Goal: Task Accomplishment & Management: Complete application form

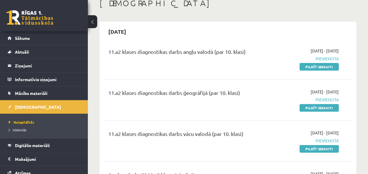
scroll to position [36, 0]
click at [324, 105] on link "Pildīt ieskaiti" at bounding box center [318, 108] width 39 height 8
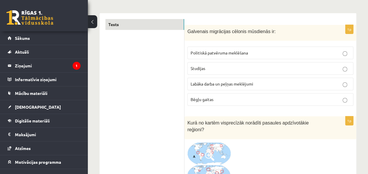
scroll to position [86, 0]
drag, startPoint x: 187, startPoint y: 29, endPoint x: 293, endPoint y: 29, distance: 105.3
click at [293, 29] on p "Galvenais migrācijas cēlonis mūsdienās ir:" at bounding box center [255, 30] width 137 height 7
copy span "Galvenais migrācijas cēlonis mūsdienās ir:"
click at [278, 84] on p "Labāka darba un peļņas meklējumi" at bounding box center [269, 83] width 159 height 6
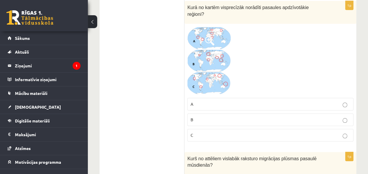
scroll to position [202, 0]
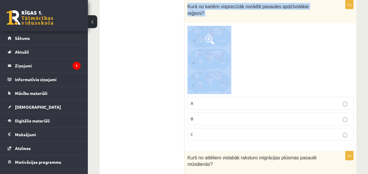
drag, startPoint x: 187, startPoint y: 4, endPoint x: 244, endPoint y: 65, distance: 84.2
click at [244, 65] on div "1p Kurā no kartēm visprecīzāk norādīti pasaules apdzīvotākie reģioni? A B C" at bounding box center [270, 72] width 172 height 145
copy div "Kurā no kartēm visprecīzāk norādīti pasaules apdzīvotākie reģioni?"
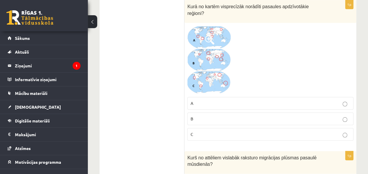
click at [258, 56] on div at bounding box center [270, 60] width 166 height 68
click at [217, 56] on img at bounding box center [209, 60] width 44 height 68
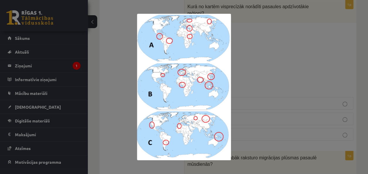
click at [299, 55] on div at bounding box center [184, 87] width 368 height 174
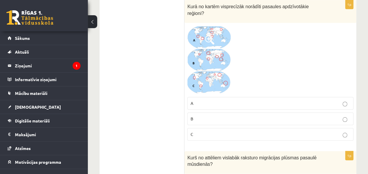
click at [345, 129] on label "C" at bounding box center [270, 134] width 166 height 13
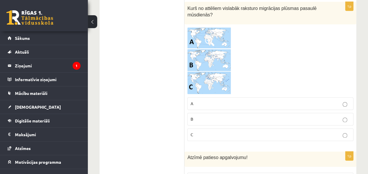
scroll to position [352, 0]
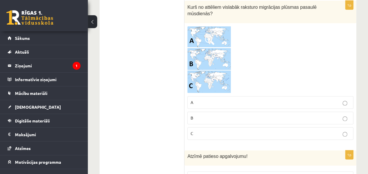
click at [201, 26] on img at bounding box center [209, 59] width 44 height 67
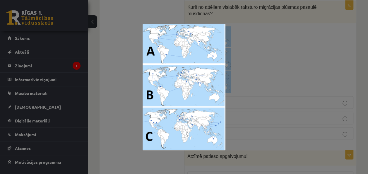
click at [254, 60] on div at bounding box center [184, 87] width 368 height 174
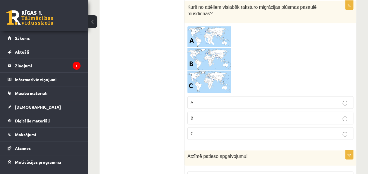
click at [219, 55] on img at bounding box center [209, 59] width 44 height 67
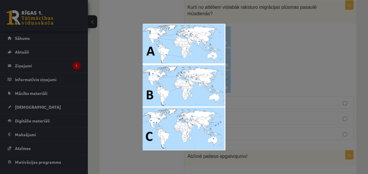
click at [259, 69] on div at bounding box center [184, 87] width 368 height 174
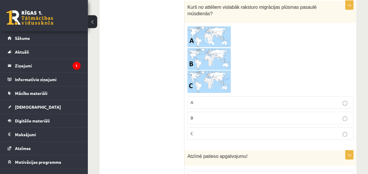
click at [308, 115] on p "B" at bounding box center [269, 118] width 159 height 6
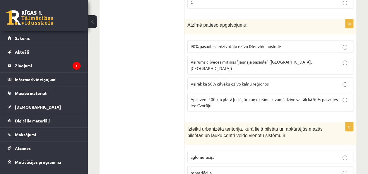
scroll to position [484, 0]
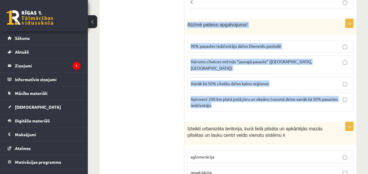
drag, startPoint x: 187, startPoint y: 15, endPoint x: 217, endPoint y: 91, distance: 82.0
click at [217, 91] on div "1p Atzīmē patieso apgalvojumu! 90% pasaules iedzīvotāju dzīvo Dienvidu puslodē …" at bounding box center [270, 67] width 172 height 97
copy div "Atzīmē patieso apgalvojumu! 90% pasaules iedzīvotāju dzīvo Dienvidu puslodē Vai…"
click at [242, 98] on div "1p Atzīmē patieso apgalvojumu! 90% pasaules iedzīvotāju dzīvo Dienvidu puslodē …" at bounding box center [270, 67] width 172 height 97
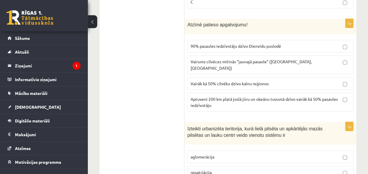
click at [284, 96] on span "Aptuveni 200 km platā joslā jūru un okeānu tuvumā dzīvo vairāk kā 50% pasaules …" at bounding box center [263, 101] width 147 height 11
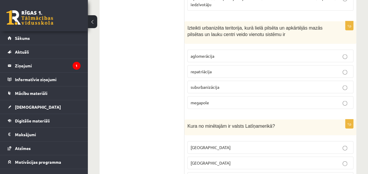
scroll to position [584, 0]
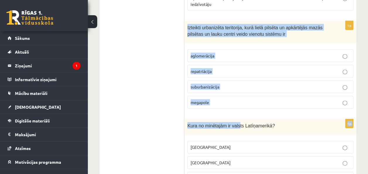
drag, startPoint x: 187, startPoint y: 10, endPoint x: 236, endPoint y: 97, distance: 99.3
click at [254, 92] on fieldset "aglomerācija repatriācija suburbanizācija megapole" at bounding box center [270, 79] width 166 height 64
drag, startPoint x: 187, startPoint y: 9, endPoint x: 228, endPoint y: 84, distance: 85.2
click at [228, 84] on div "1p Izteikti urbanizēta teritorija, kurā lielā pilsēta un apkārtējās mazās pilsē…" at bounding box center [270, 67] width 172 height 92
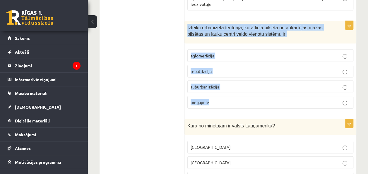
copy div "Izteikti urbanizēta teritorija, kurā lielā pilsēta un apkārtējās mazās pilsētas…"
click at [245, 99] on p "megapole" at bounding box center [269, 102] width 159 height 6
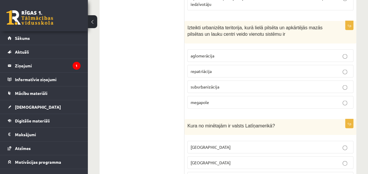
click at [257, 53] on p "aglomerācija" at bounding box center [269, 56] width 159 height 6
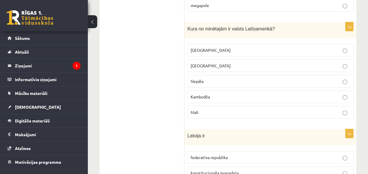
scroll to position [682, 0]
drag, startPoint x: 189, startPoint y: 9, endPoint x: 217, endPoint y: 18, distance: 29.8
click at [217, 22] on div "Kura no minētajām ir valsts Latīņamerikā?" at bounding box center [270, 30] width 172 height 16
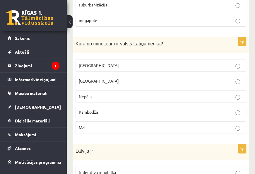
click at [240, 37] on div "1p Kura no minētajām ir valsts Latīņamerikā? Meksika ASV Nepāla Kambodža Mali" at bounding box center [161, 87] width 176 height 101
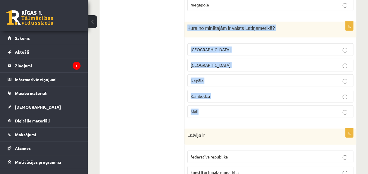
drag, startPoint x: 187, startPoint y: 8, endPoint x: 257, endPoint y: 92, distance: 109.2
click at [257, 92] on div "1p Kura no minētajām ir valsts Latīņamerikā? Meksika ASV Nepāla Kambodža Mali" at bounding box center [270, 72] width 172 height 101
copy div "Kura no minētajām ir valsts Latīņamerikā? Meksika ASV Nepāla Kambodža Mali"
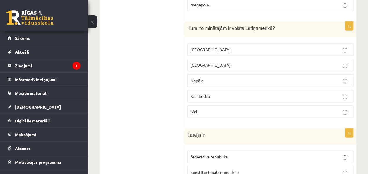
click at [254, 40] on fieldset "Meksika ASV Nepāla Kambodža Mali" at bounding box center [270, 79] width 166 height 79
click at [254, 47] on p "Meksika" at bounding box center [269, 50] width 159 height 6
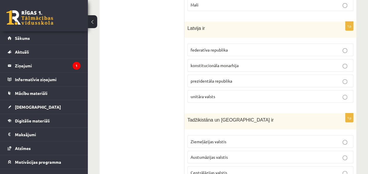
scroll to position [789, 0]
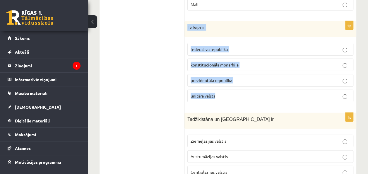
drag, startPoint x: 187, startPoint y: 9, endPoint x: 234, endPoint y: 80, distance: 85.6
click at [234, 80] on div "1p Latvija ir federatīva republika konstitucionāla monarhija prezidentāla repub…" at bounding box center [270, 64] width 172 height 86
copy div "Latvija ir federatīva republika konstitucionāla monarhija prezidentāla republik…"
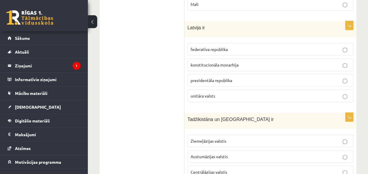
click at [245, 89] on label "unitāra valsts" at bounding box center [270, 95] width 166 height 13
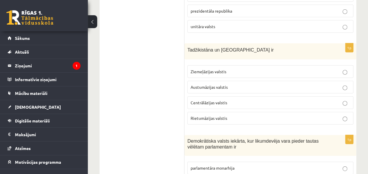
scroll to position [866, 0]
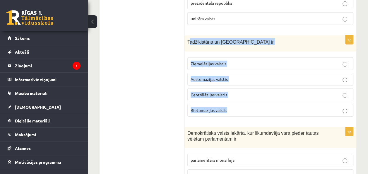
drag, startPoint x: 188, startPoint y: 22, endPoint x: 247, endPoint y: 86, distance: 86.5
click at [247, 86] on div "1p Tadžikistāna un Turkmenistāna ir Ziemeļāzijas valstis Austumāzijas valstis C…" at bounding box center [270, 78] width 172 height 86
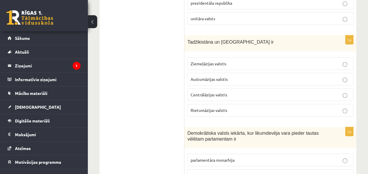
drag, startPoint x: 184, startPoint y: 22, endPoint x: 239, endPoint y: 41, distance: 58.2
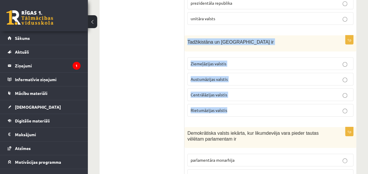
drag, startPoint x: 187, startPoint y: 23, endPoint x: 242, endPoint y: 93, distance: 89.3
click at [242, 93] on div "1p Tadžikistāna un Turkmenistāna ir Ziemeļāzijas valstis Austumāzijas valstis C…" at bounding box center [270, 78] width 172 height 86
copy div "Tadžikistāna un Turkmenistāna ir Ziemeļāzijas valstis Austumāzijas valstis Cent…"
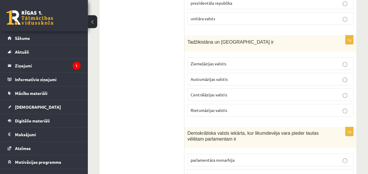
click at [246, 92] on p "Centrālāzijas valstis" at bounding box center [269, 95] width 159 height 6
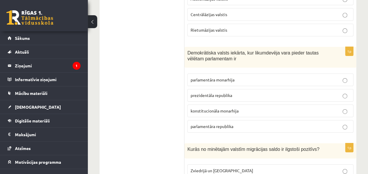
scroll to position [947, 0]
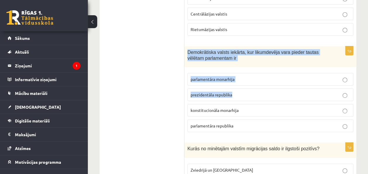
drag, startPoint x: 187, startPoint y: 32, endPoint x: 241, endPoint y: 80, distance: 72.9
click at [241, 80] on div "1p Demokrātiska valsts iekārta, kur likumdevēja vara pieder tautas vēlētam parl…" at bounding box center [270, 91] width 172 height 91
click at [185, 48] on div "1p Demokrātiska valsts iekārta, kur likumdevēja vara pieder tautas vēlētam parl…" at bounding box center [270, 91] width 172 height 91
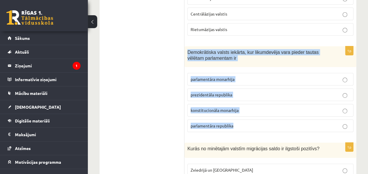
drag, startPoint x: 186, startPoint y: 32, endPoint x: 250, endPoint y: 99, distance: 93.5
click at [250, 99] on div "1p Demokrātiska valsts iekārta, kur likumdevēja vara pieder tautas vēlētam parl…" at bounding box center [270, 91] width 172 height 91
copy div "Demokrātiska valsts iekārta, kur likumdevēja vara pieder tautas vēlētam parlame…"
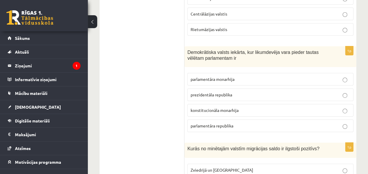
click at [235, 123] on p "parlamentāra republika" at bounding box center [269, 126] width 159 height 6
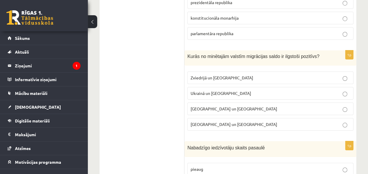
scroll to position [1039, 0]
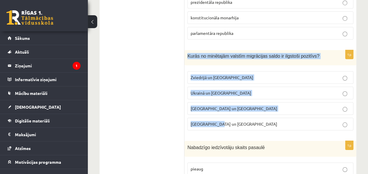
drag, startPoint x: 187, startPoint y: 35, endPoint x: 238, endPoint y: 102, distance: 84.2
click at [238, 102] on div "1p Kurās no minētajām valstīm migrācijas saldo ir ilgstoši pozitīvs? Zviedrijā …" at bounding box center [270, 92] width 172 height 85
copy div "Kurās no minētajām valstīm migrācijas saldo ir ilgstoši pozitīvs? Zviedrijā un …"
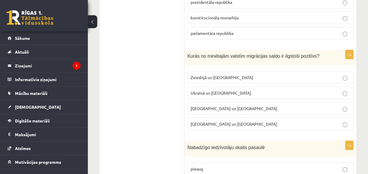
click at [223, 74] on p "Zviedrijā un ASV" at bounding box center [269, 77] width 159 height 6
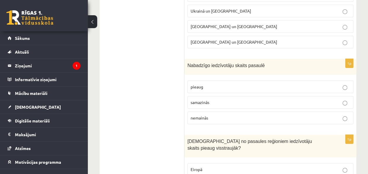
scroll to position [1122, 0]
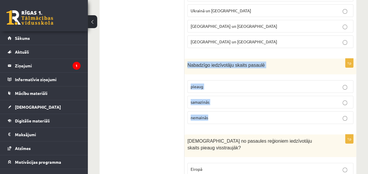
drag, startPoint x: 188, startPoint y: 43, endPoint x: 233, endPoint y: 88, distance: 63.5
click at [233, 88] on div "1p Nabadzīgo iedzīvotāju skaits pasaulē pieaug samazinās nemainās" at bounding box center [270, 93] width 172 height 70
copy div "Nabadzīgo iedzīvotāju skaits pasaulē pieaug samazinās nemainās"
click at [185, 58] on div "1p Nabadzīgo iedzīvotāju skaits pasaulē pieaug samazinās nemainās" at bounding box center [270, 93] width 172 height 70
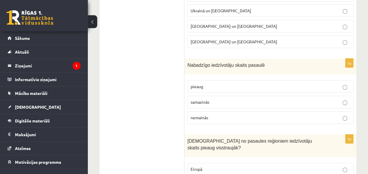
click at [203, 99] on p "samazinās" at bounding box center [269, 102] width 159 height 6
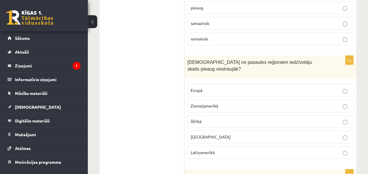
click at [222, 133] on div "1p Kurā no pasaules reģioniem iedzīvotāju skaits pieaug visstraujāk? Eiropā Zie…" at bounding box center [270, 110] width 172 height 108
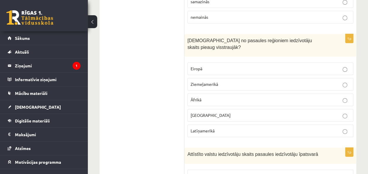
scroll to position [1222, 0]
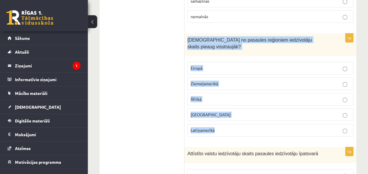
drag, startPoint x: 186, startPoint y: 16, endPoint x: 240, endPoint y: 113, distance: 110.9
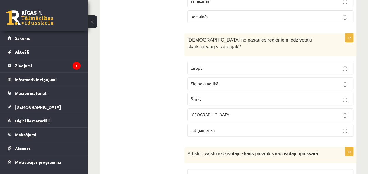
drag, startPoint x: 240, startPoint y: 113, endPoint x: 166, endPoint y: 102, distance: 74.6
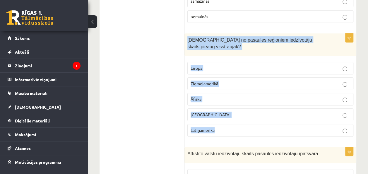
drag, startPoint x: 187, startPoint y: 15, endPoint x: 227, endPoint y: 92, distance: 86.9
click at [227, 92] on div "1p Kurā no pasaules reģioniem iedzīvotāju skaits pieaug visstraujāk? Eiropā Zie…" at bounding box center [270, 87] width 172 height 108
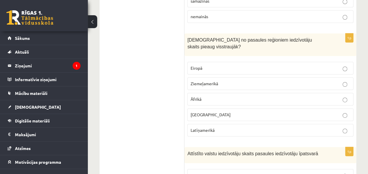
click at [205, 96] on p "Āfrikā" at bounding box center [269, 99] width 159 height 6
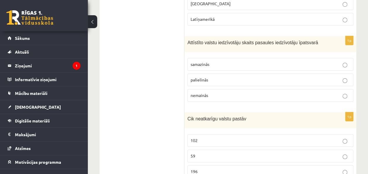
scroll to position [1334, 0]
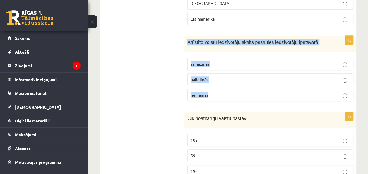
drag, startPoint x: 187, startPoint y: 10, endPoint x: 231, endPoint y: 64, distance: 69.9
click at [231, 64] on div "1p Attīstīto valstu iedzīvotāju skaits pasaules iedzīvotāju īpatsvarā samazinās…" at bounding box center [270, 71] width 172 height 70
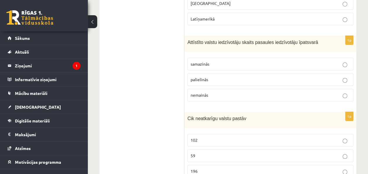
click at [219, 58] on label "samazinās" at bounding box center [270, 64] width 166 height 13
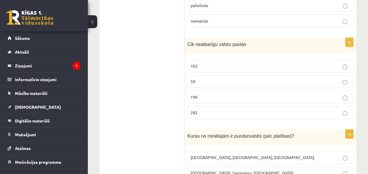
scroll to position [1408, 0]
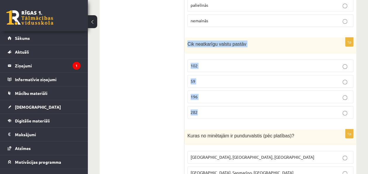
drag, startPoint x: 187, startPoint y: 12, endPoint x: 223, endPoint y: 88, distance: 84.8
click at [223, 88] on div "1p Cik neatkarīgu valstu pastāv 102 59 196 282" at bounding box center [270, 80] width 172 height 86
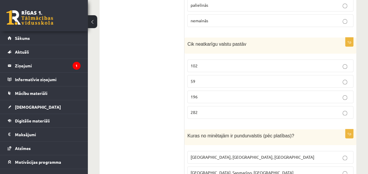
click at [151, 78] on ul "Tests" at bounding box center [144, 154] width 79 height 2915
click at [211, 90] on label "196" at bounding box center [270, 96] width 166 height 13
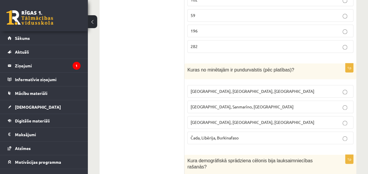
scroll to position [1473, 0]
click at [91, 20] on button at bounding box center [92, 21] width 9 height 13
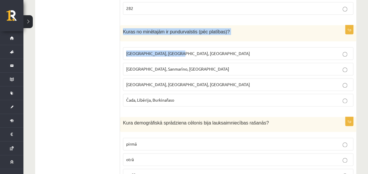
drag, startPoint x: 122, startPoint y: 18, endPoint x: 183, endPoint y: 42, distance: 65.6
click at [183, 42] on div "1p Kuras no minētajām ir pundurvalstis (pēc platības)? Latvija, Lietuva, Igauni…" at bounding box center [238, 68] width 236 height 86
click at [120, 32] on div "1p Kuras no minētajām ir pundurvalstis (pēc platības)? Latvija, Lietuva, Igauni…" at bounding box center [238, 68] width 236 height 86
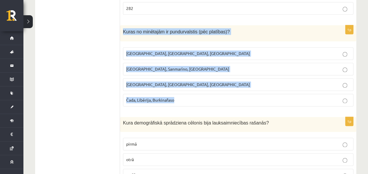
drag, startPoint x: 122, startPoint y: 19, endPoint x: 197, endPoint y: 85, distance: 99.9
click at [197, 85] on div "1p Kuras no minētajām ir pundurvalstis (pēc platības)? Latvija, Lietuva, Igauni…" at bounding box center [238, 68] width 236 height 86
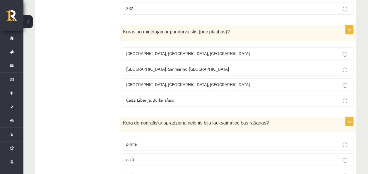
click at [88, 118] on ul "Tests" at bounding box center [80, 64] width 79 height 2864
click at [194, 66] on p "Monako, Sanmarīno, Luksemburga" at bounding box center [238, 69] width 224 height 6
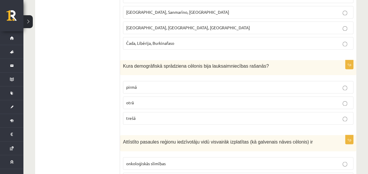
scroll to position [1566, 0]
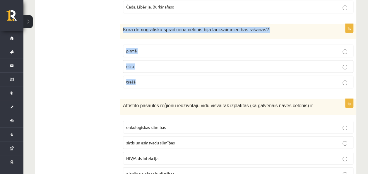
drag, startPoint x: 123, startPoint y: 15, endPoint x: 162, endPoint y: 64, distance: 62.5
click at [162, 64] on div "1p Kura demogrāfiskā sprādziena cēlonis bija lauksaimniecības rašanās? pirmā ot…" at bounding box center [238, 58] width 236 height 69
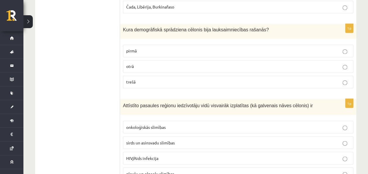
click at [183, 44] on label "pirmā" at bounding box center [238, 50] width 230 height 13
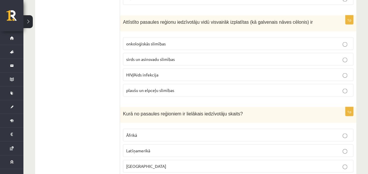
scroll to position [1646, 0]
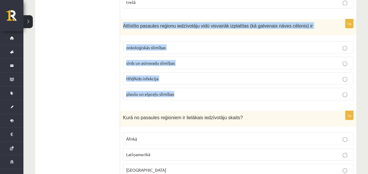
drag, startPoint x: 123, startPoint y: 11, endPoint x: 185, endPoint y: 84, distance: 95.4
click at [185, 84] on div "1p Attīstīto pasaules reģionu iedzīvotāju vidū visvairāk izplatītas (kā galvena…" at bounding box center [238, 62] width 236 height 86
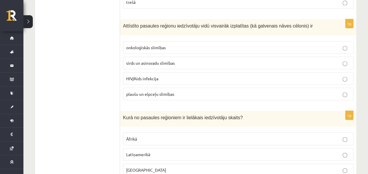
click at [162, 60] on span "sirds un asinsvadu slimības" at bounding box center [150, 62] width 49 height 5
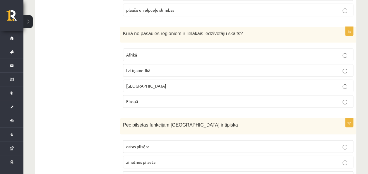
scroll to position [1730, 0]
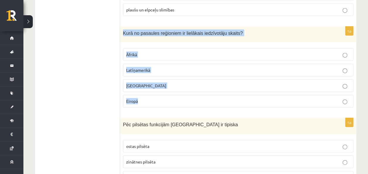
drag, startPoint x: 123, startPoint y: 18, endPoint x: 155, endPoint y: 93, distance: 81.5
click at [155, 93] on div "1p Kurā no pasaules reģioniem ir lielākais iedzīvotāju skaits? Āfrikā Latīņamer…" at bounding box center [238, 70] width 236 height 86
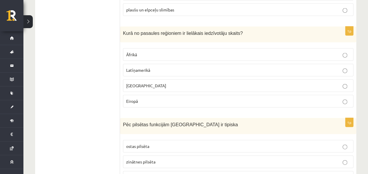
click at [155, 82] on p "Āzijā" at bounding box center [238, 85] width 224 height 6
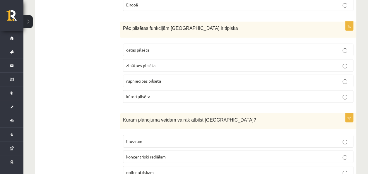
scroll to position [1826, 0]
drag, startPoint x: 125, startPoint y: 12, endPoint x: 140, endPoint y: 15, distance: 15.9
click at [140, 25] on span "Pēc pilsētas funkcijām Jūrmala ir tipiska" at bounding box center [180, 27] width 115 height 5
drag, startPoint x: 140, startPoint y: 15, endPoint x: 81, endPoint y: 51, distance: 68.8
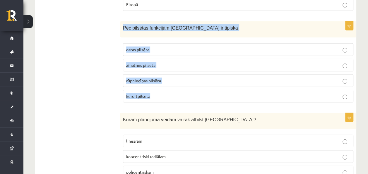
drag, startPoint x: 121, startPoint y: 11, endPoint x: 165, endPoint y: 77, distance: 79.3
click at [165, 77] on div "1p Pēc pilsētas funkcijām Jūrmala ir tipiska ostas pilsēta zinātnes pilsēta rūp…" at bounding box center [238, 64] width 236 height 86
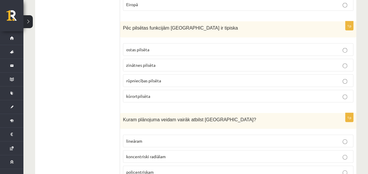
click at [165, 93] on p "kūrortpilsēta" at bounding box center [238, 96] width 224 height 6
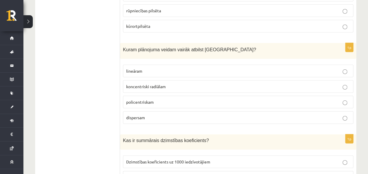
scroll to position [1898, 0]
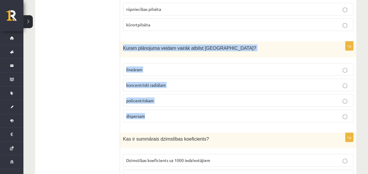
drag, startPoint x: 122, startPoint y: 30, endPoint x: 164, endPoint y: 97, distance: 78.8
click at [164, 97] on div "1p Kuram plānojuma veidam vairāk atbilst Rīga? lineāram koncentriski radiālam p…" at bounding box center [238, 85] width 236 height 86
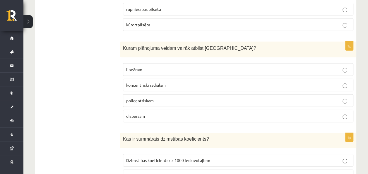
click at [159, 97] on p "policentriskam" at bounding box center [238, 100] width 224 height 6
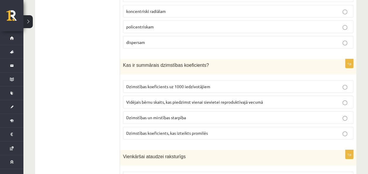
scroll to position [1973, 0]
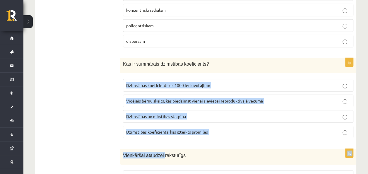
drag, startPoint x: 160, startPoint y: 129, endPoint x: 128, endPoint y: 58, distance: 78.4
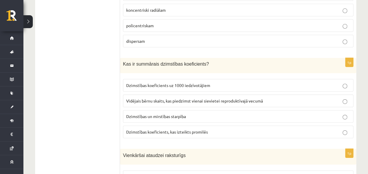
drag, startPoint x: 128, startPoint y: 58, endPoint x: 98, endPoint y: 66, distance: 30.7
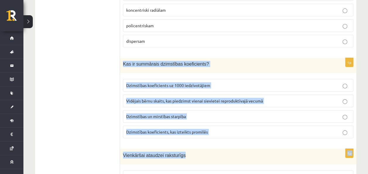
drag, startPoint x: 123, startPoint y: 47, endPoint x: 213, endPoint y: 138, distance: 128.4
click at [213, 151] on p "Vienkāršai ataudzei raksturīgs" at bounding box center [223, 154] width 201 height 7
drag, startPoint x: 121, startPoint y: 48, endPoint x: 222, endPoint y: 110, distance: 118.6
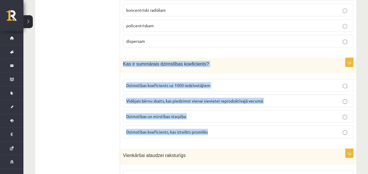
click at [222, 110] on div "1p Kas ir summārais dzimstības koeficients? Dzimstības koeficients uz 1000 iedz…" at bounding box center [238, 100] width 236 height 85
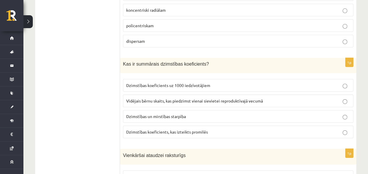
click at [161, 98] on span "Vidējais bērnu skaits, kas piedzimst vienai sievietei reproduktīvajā vecumā" at bounding box center [194, 100] width 137 height 5
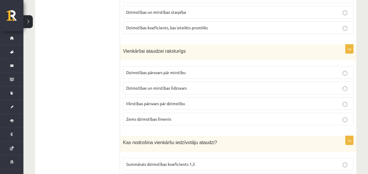
scroll to position [2080, 0]
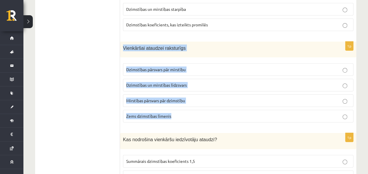
drag, startPoint x: 120, startPoint y: 27, endPoint x: 174, endPoint y: 95, distance: 86.4
click at [174, 95] on div "1p Vienkāršai ataudzei raksturīgs Dzimstības pārsvars pār mirstību Dzimstības u…" at bounding box center [238, 85] width 236 height 86
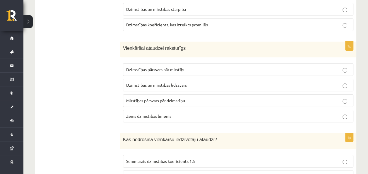
click at [145, 67] on span "Dzimstības pārsvars pār mirstību" at bounding box center [155, 69] width 59 height 5
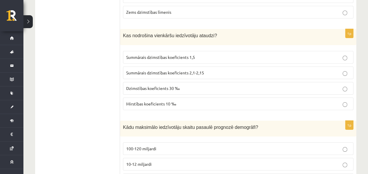
scroll to position [2184, 0]
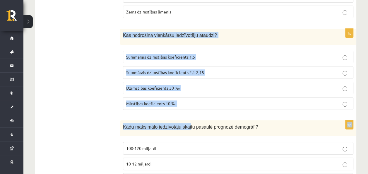
drag, startPoint x: 123, startPoint y: 14, endPoint x: 184, endPoint y: 98, distance: 103.7
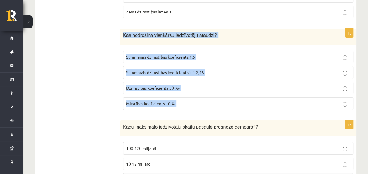
drag, startPoint x: 122, startPoint y: 16, endPoint x: 190, endPoint y: 80, distance: 92.9
click at [190, 80] on div "1p Kas nodrošina vienkāršu iedzīvotāju ataudzi? Summārais dzimstības koeficient…" at bounding box center [238, 72] width 236 height 86
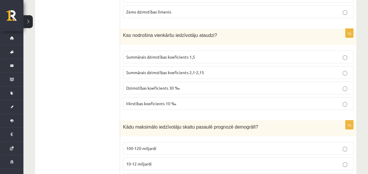
click at [180, 66] on label "Summārais dzimstības koeficients 2,1-2,15" at bounding box center [238, 72] width 230 height 13
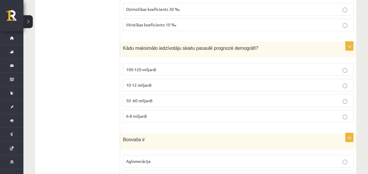
scroll to position [2262, 0]
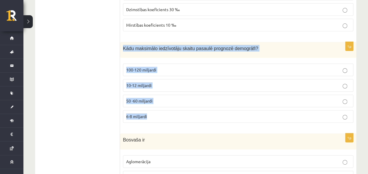
drag, startPoint x: 123, startPoint y: 28, endPoint x: 171, endPoint y: 95, distance: 82.2
click at [171, 95] on div "1p Kādu maksimālo iedzīvotāju skaitu pasaulē prognozē demogrāfi? 100-120 miljar…" at bounding box center [238, 85] width 236 height 86
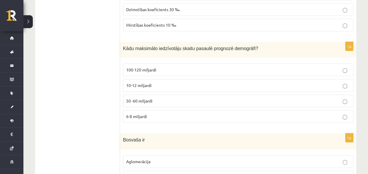
click at [158, 82] on p "10-12 miljardi" at bounding box center [238, 85] width 224 height 6
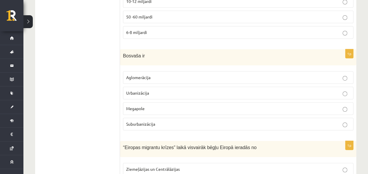
scroll to position [2347, 0]
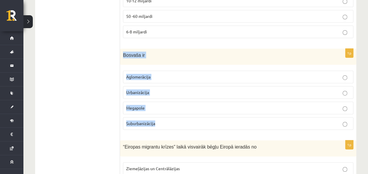
drag, startPoint x: 123, startPoint y: 35, endPoint x: 156, endPoint y: 112, distance: 84.2
click at [156, 112] on div "1p Bosvaša ir Aglomerācija Urbanizācija Megapole Suburbanizācija" at bounding box center [238, 92] width 236 height 86
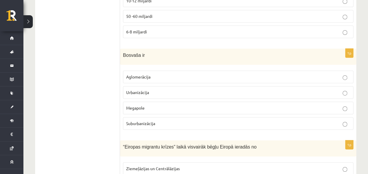
click at [155, 74] on p "Aglomerācija" at bounding box center [238, 77] width 224 height 6
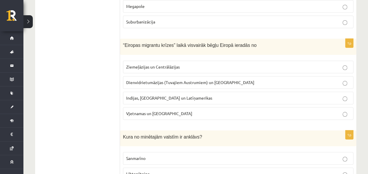
scroll to position [2449, 0]
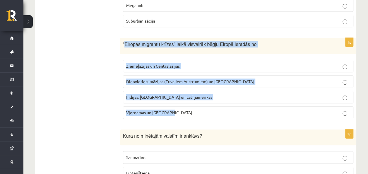
drag, startPoint x: 124, startPoint y: 22, endPoint x: 179, endPoint y: 95, distance: 91.2
click at [179, 95] on div "1p “Eiropas migrantu krīzes” laikā visvairāk bēgļu Eiropā ieradās no Ziemeļāzij…" at bounding box center [238, 81] width 236 height 86
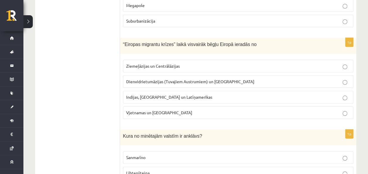
click at [180, 79] on span "Dienvidrietumāzijas (Tuvajiem Austrumiem) un Āfrikas" at bounding box center [190, 81] width 128 height 5
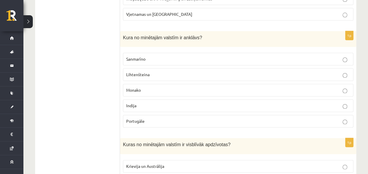
scroll to position [2548, 0]
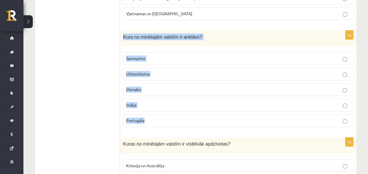
drag, startPoint x: 123, startPoint y: 16, endPoint x: 163, endPoint y: 95, distance: 88.5
click at [163, 95] on div "1p Kura no minētajām valstīm ir anklāvs? Sanmarīno Lihtenšteina Monako Indija P…" at bounding box center [238, 80] width 236 height 101
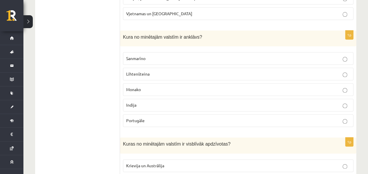
click at [157, 71] on p "Lihtenšteina" at bounding box center [238, 74] width 224 height 6
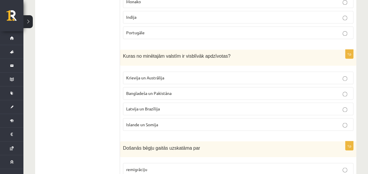
scroll to position [2636, 0]
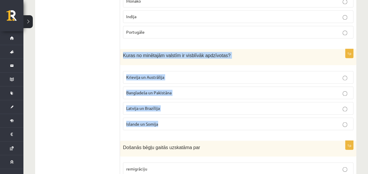
drag, startPoint x: 122, startPoint y: 32, endPoint x: 167, endPoint y: 99, distance: 80.4
click at [167, 99] on div "1p Kuras no minētajām valstīm ir visblīvāk apdzīvotas? Krievija un Austrālija B…" at bounding box center [238, 92] width 236 height 86
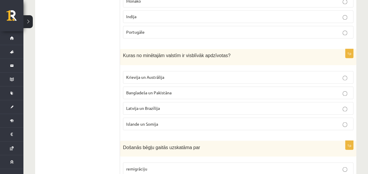
click at [141, 86] on label "Bangladeša un Pakistāna" at bounding box center [238, 92] width 230 height 13
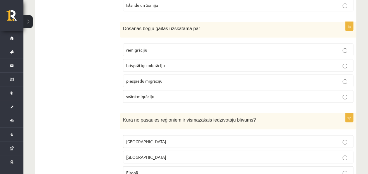
scroll to position [2753, 0]
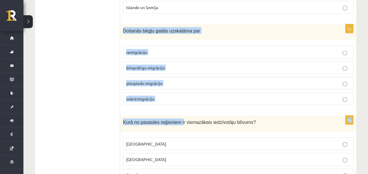
drag, startPoint x: 123, startPoint y: 6, endPoint x: 177, endPoint y: 96, distance: 104.9
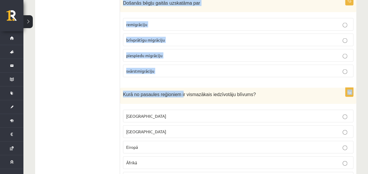
scroll to position [2783, 0]
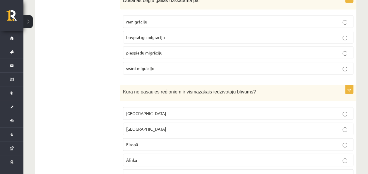
click at [202, 88] on p "Kurā no pasaules reģioniem ir vismazākais iedzīvotāju blīvums?" at bounding box center [223, 91] width 201 height 7
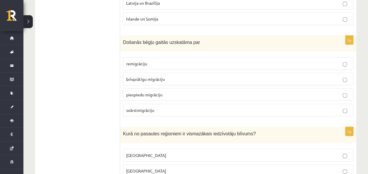
scroll to position [2742, 0]
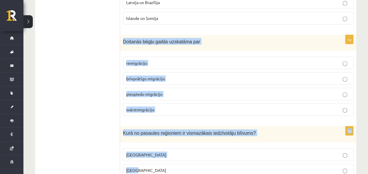
drag, startPoint x: 122, startPoint y: 16, endPoint x: 193, endPoint y: 143, distance: 145.2
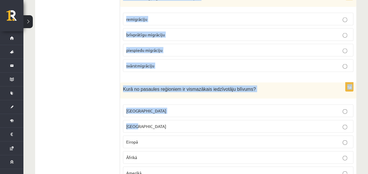
scroll to position [2788, 0]
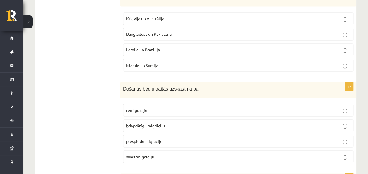
scroll to position [2695, 0]
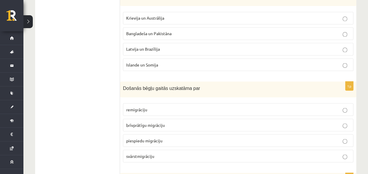
click at [124, 81] on div "Došanās bēgļu gaitās uzskatāma par" at bounding box center [238, 89] width 236 height 16
drag, startPoint x: 124, startPoint y: 63, endPoint x: 91, endPoint y: 75, distance: 35.2
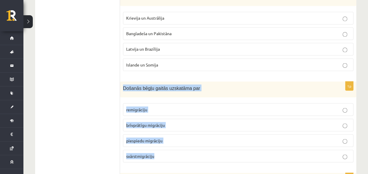
drag, startPoint x: 120, startPoint y: 63, endPoint x: 174, endPoint y: 128, distance: 83.7
click at [174, 128] on div "1p Došanās bēgļu gaitās uzskatāma par remigrāciju brīvprātīgu migrāciju piespie…" at bounding box center [238, 124] width 236 height 86
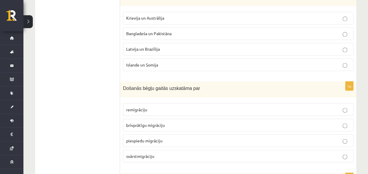
click at [163, 137] on p "piespiedu migrāciju" at bounding box center [238, 140] width 224 height 6
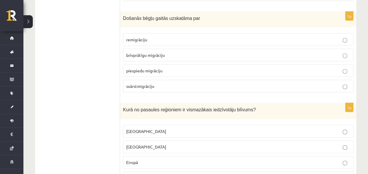
scroll to position [2788, 0]
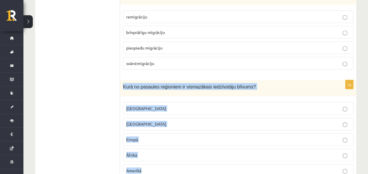
drag, startPoint x: 123, startPoint y: 61, endPoint x: 165, endPoint y: 140, distance: 89.4
click at [165, 140] on div "1p Kurā no pasaules reģioniem ir vismazākais iedzīvotāju blīvums? Austrālijā Āz…" at bounding box center [238, 130] width 236 height 101
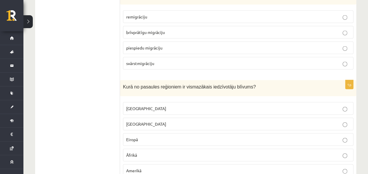
click at [151, 105] on p "Austrālijā" at bounding box center [238, 108] width 224 height 6
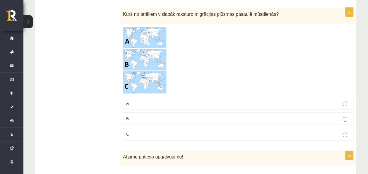
scroll to position [339, 0]
click at [140, 72] on img at bounding box center [145, 59] width 44 height 67
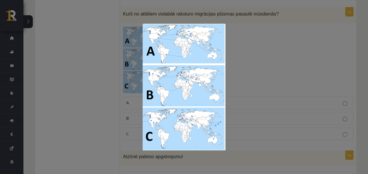
click at [83, 71] on div at bounding box center [184, 87] width 368 height 174
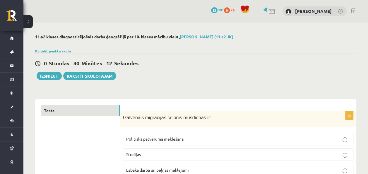
scroll to position [0, 0]
click at [66, 51] on link "Parādīt punktu skalu" at bounding box center [53, 51] width 36 height 5
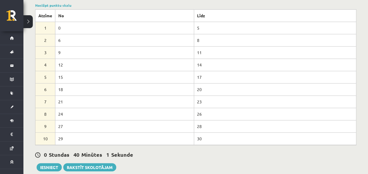
scroll to position [46, 0]
click at [163, 156] on div "0 Stundas 39 Minūtes 58 Sekundes" at bounding box center [195, 155] width 321 height 8
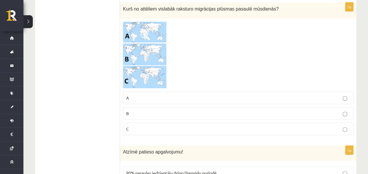
scroll to position [505, 0]
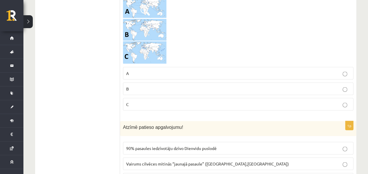
click at [337, 102] on p "C" at bounding box center [238, 104] width 224 height 6
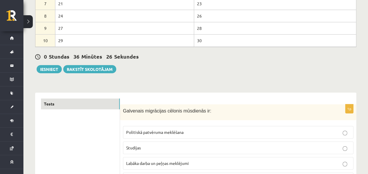
scroll to position [143, 0]
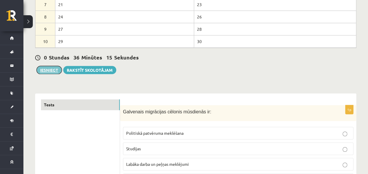
click at [54, 70] on button "Iesniegt" at bounding box center [49, 70] width 25 height 8
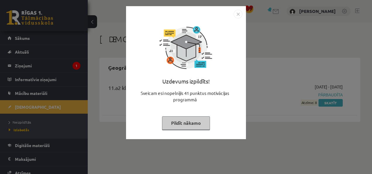
click at [198, 124] on button "Pildīt nākamo" at bounding box center [186, 122] width 48 height 13
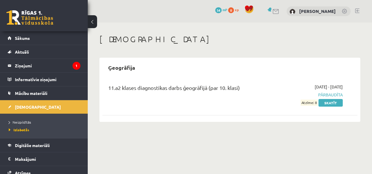
click at [311, 106] on div "11.a2 klases diagnostikas darbs ģeogrāfijā (par 10. klasi) 2025-09-01 - 2025-09…" at bounding box center [229, 95] width 255 height 34
click at [311, 102] on span "Atzīme: 8" at bounding box center [309, 102] width 17 height 6
click at [339, 102] on link "Skatīt" at bounding box center [330, 103] width 24 height 8
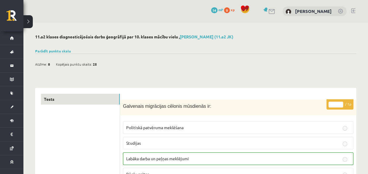
click at [61, 50] on link "Parādīt punktu skalu" at bounding box center [53, 51] width 36 height 5
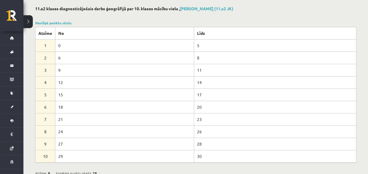
scroll to position [29, 0]
click at [125, 20] on div "Noslēpt punktu skalu Atzīme No Līdz 1 0 5 2 6 8 3 9 11 4 12 14 5 15 17 6 18 20 …" at bounding box center [195, 91] width 321 height 142
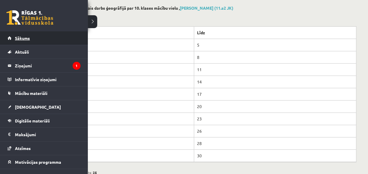
click at [19, 38] on span "Sākums" at bounding box center [22, 37] width 15 height 5
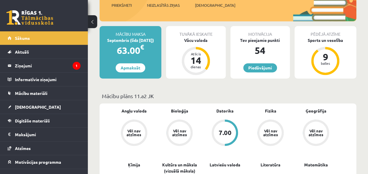
scroll to position [92, 0]
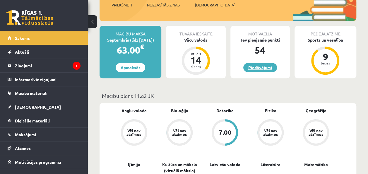
click at [267, 65] on link "Piedāvājumi" at bounding box center [260, 67] width 34 height 9
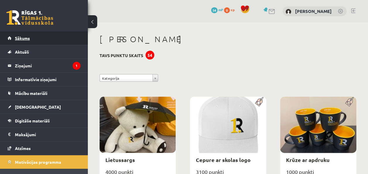
click at [23, 37] on span "Sākums" at bounding box center [22, 37] width 15 height 5
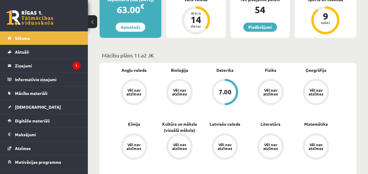
scroll to position [132, 0]
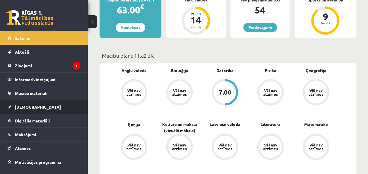
click at [30, 104] on span "[DEMOGRAPHIC_DATA]" at bounding box center [38, 106] width 46 height 5
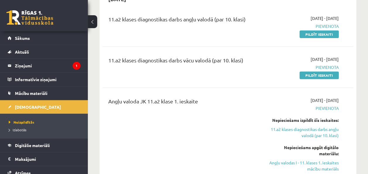
scroll to position [70, 0]
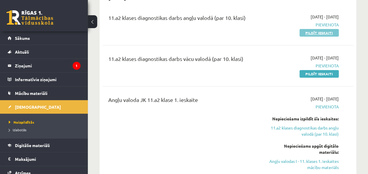
click at [332, 31] on link "Pildīt ieskaiti" at bounding box center [318, 33] width 39 height 8
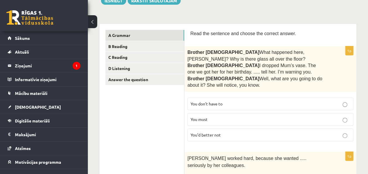
scroll to position [76, 0]
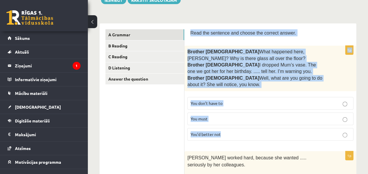
drag, startPoint x: 191, startPoint y: 31, endPoint x: 235, endPoint y: 139, distance: 116.5
copy form "Read the sentence and choose the correct answer. 1p Brother [DEMOGRAPHIC_DATA] …"
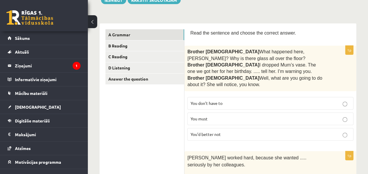
click at [254, 128] on label "You’d better not" at bounding box center [270, 134] width 166 height 13
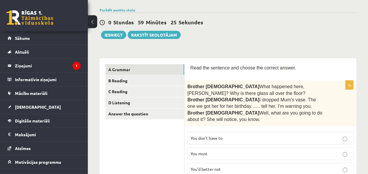
scroll to position [41, 0]
click at [128, 11] on link "Parādīt punktu skalu" at bounding box center [117, 10] width 36 height 5
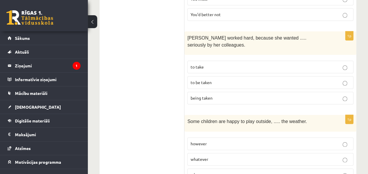
scroll to position [335, 0]
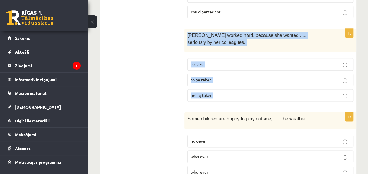
drag, startPoint x: 187, startPoint y: 32, endPoint x: 218, endPoint y: 90, distance: 66.2
click at [218, 90] on div "1p Emma worked hard, because she wanted ..... seriously by her colleagues. to t…" at bounding box center [270, 68] width 172 height 78
copy div "Emma worked hard, because she wanted ..... seriously by her colleagues. to take…"
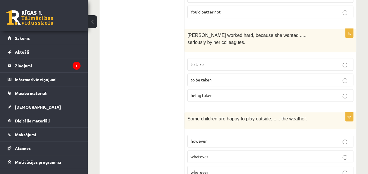
click at [214, 78] on p "to be taken" at bounding box center [269, 80] width 159 height 6
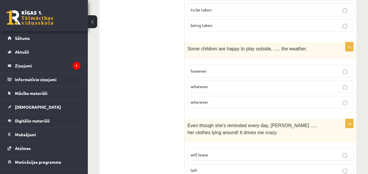
scroll to position [408, 0]
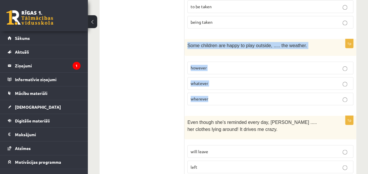
drag, startPoint x: 187, startPoint y: 40, endPoint x: 222, endPoint y: 98, distance: 68.5
click at [222, 98] on div "1p Some children are happy to play outside, ..... the weather. however whatever…" at bounding box center [270, 74] width 172 height 70
copy div "Some children are happy to play outside, ..... the weather. however whatever wh…"
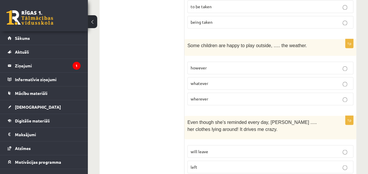
click at [225, 80] on p "whatever" at bounding box center [269, 83] width 159 height 6
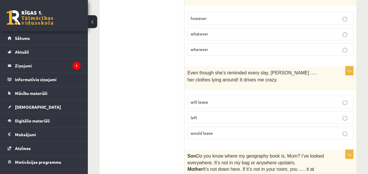
scroll to position [459, 0]
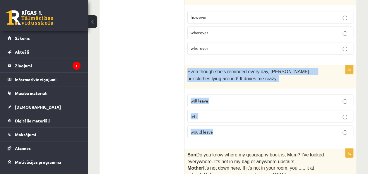
drag, startPoint x: 187, startPoint y: 65, endPoint x: 232, endPoint y: 131, distance: 79.8
click at [232, 131] on div "1p Even though she’s reminded every day, Cathy ..... her clothes lying around! …" at bounding box center [270, 104] width 172 height 78
copy div "Even though she’s reminded every day, Cathy ..... her clothes lying around! It …"
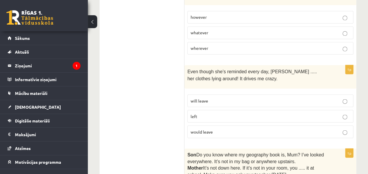
click at [216, 97] on p "will leave" at bounding box center [269, 100] width 159 height 6
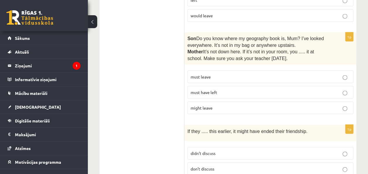
scroll to position [576, 0]
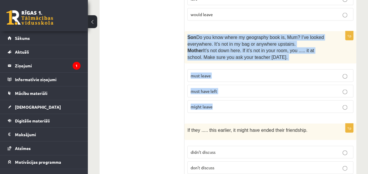
drag, startPoint x: 187, startPoint y: 30, endPoint x: 222, endPoint y: 101, distance: 78.7
click at [222, 101] on div "1p Son  Do you know where my geography book is, Mum? I’ve looked everywhere. It…" at bounding box center [270, 74] width 172 height 86
copy div "Son  Do you know where my geography book is, Mum? I’ve looked everywhere. It’s …"
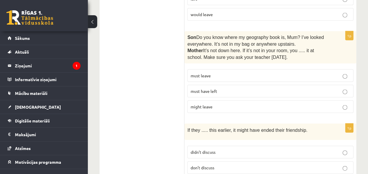
click at [206, 88] on span "must have left" at bounding box center [203, 90] width 27 height 5
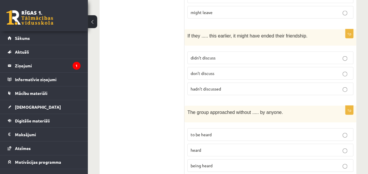
scroll to position [676, 0]
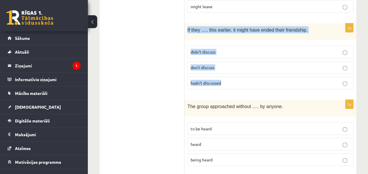
drag, startPoint x: 187, startPoint y: 20, endPoint x: 229, endPoint y: 76, distance: 70.1
click at [229, 76] on div "1p If they ..... this earlier, it might have ended their friendship. didn’t dis…" at bounding box center [270, 58] width 172 height 70
copy div "If they ..... this earlier, it might have ended their friendship. didn’t discus…"
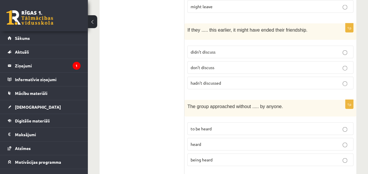
click at [224, 80] on p "hadn’t discussed" at bounding box center [269, 83] width 159 height 6
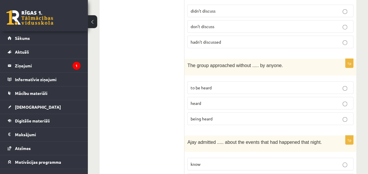
scroll to position [744, 0]
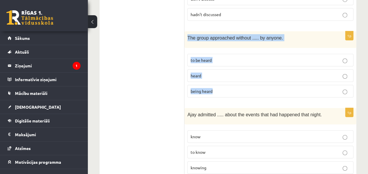
drag, startPoint x: 187, startPoint y: 28, endPoint x: 231, endPoint y: 81, distance: 69.5
click at [231, 81] on div "1p The group approached without ..... by anyone. to be heard heard being heard" at bounding box center [270, 66] width 172 height 70
copy div "The group approached without ..... by anyone. to be heard heard being heard"
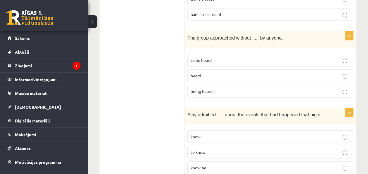
click at [205, 88] on span "being heard" at bounding box center [201, 90] width 22 height 5
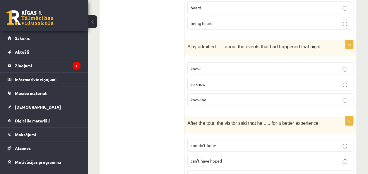
scroll to position [812, 0]
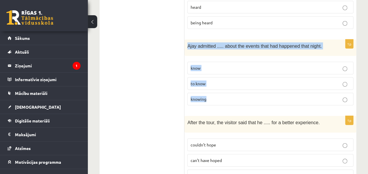
drag, startPoint x: 187, startPoint y: 35, endPoint x: 228, endPoint y: 87, distance: 66.1
click at [228, 87] on div "1p Ajay admitted ..... about the events that had happened that night. know to k…" at bounding box center [270, 74] width 172 height 70
copy div "Ajay admitted ..... about the events that had happened that night. know to know…"
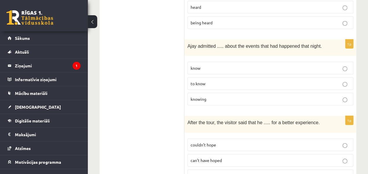
click at [202, 81] on span "to know" at bounding box center [197, 83] width 15 height 5
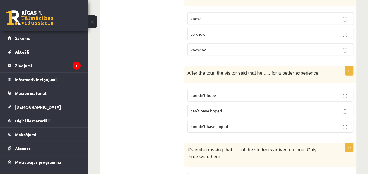
scroll to position [862, 0]
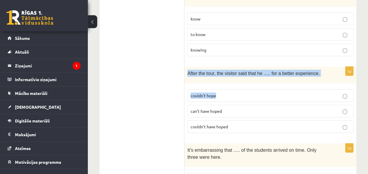
drag, startPoint x: 188, startPoint y: 60, endPoint x: 233, endPoint y: 90, distance: 54.2
click at [233, 90] on div "1p After the tour, the visitor said that he ..... for a better experience. coul…" at bounding box center [270, 102] width 172 height 70
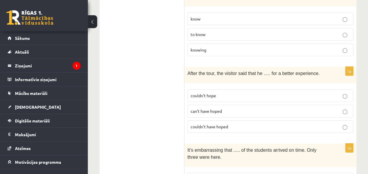
drag, startPoint x: 233, startPoint y: 90, endPoint x: 177, endPoint y: 79, distance: 56.7
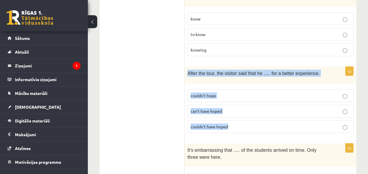
drag, startPoint x: 186, startPoint y: 62, endPoint x: 234, endPoint y: 113, distance: 69.3
click at [234, 113] on div "1p After the tour, the visitor said that he ..... for a better experience. coul…" at bounding box center [270, 102] width 172 height 70
copy div "After the tour, the visitor said that he ..... for a better experience. couldn’…"
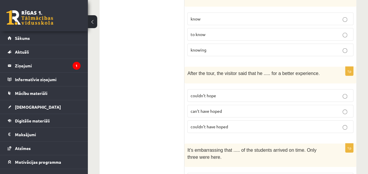
click at [208, 123] on p "couldn’t have hoped" at bounding box center [269, 126] width 159 height 6
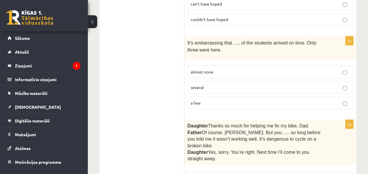
scroll to position [969, 0]
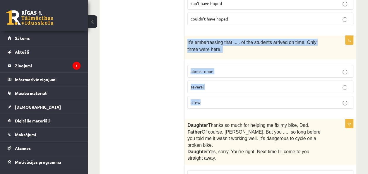
drag, startPoint x: 186, startPoint y: 29, endPoint x: 219, endPoint y: 93, distance: 71.8
click at [219, 93] on div "1p It’s embarrassing that ..... of the students arrived on time. Only three wer…" at bounding box center [270, 75] width 172 height 78
copy div "It’s embarrassing that ..... of the students arrived on time. Only three were h…"
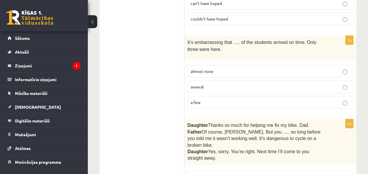
click at [171, 85] on ul "A Grammar B Reading C Reading D Listening Answer the question" at bounding box center [144, 93] width 79 height 1641
click at [209, 68] on p "almost none" at bounding box center [269, 71] width 159 height 6
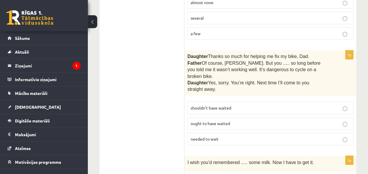
scroll to position [1042, 0]
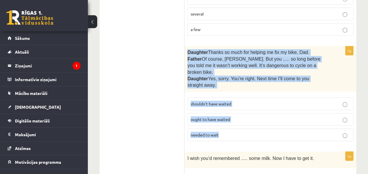
drag, startPoint x: 187, startPoint y: 37, endPoint x: 240, endPoint y: 116, distance: 94.9
click at [240, 116] on div "1p Daughter  Thanks so much for helping me fix my bike, Dad. Father  Of course,…" at bounding box center [270, 95] width 172 height 99
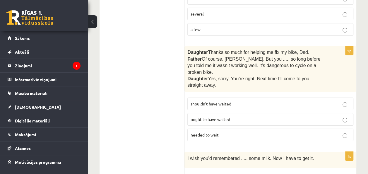
click at [149, 116] on ul "A Grammar B Reading C Reading D Listening Answer the question" at bounding box center [144, 20] width 79 height 1641
click at [238, 101] on p "shouldn’t have waited" at bounding box center [269, 104] width 159 height 6
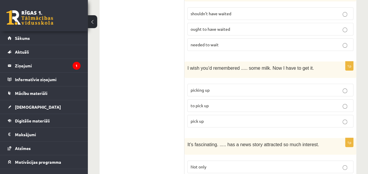
scroll to position [1140, 0]
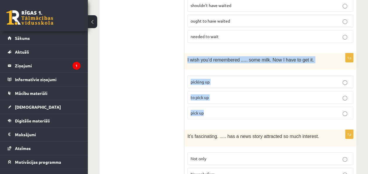
drag, startPoint x: 186, startPoint y: 37, endPoint x: 218, endPoint y: 87, distance: 59.2
click at [218, 87] on div "1p I wish you’d remembered ..... some milk. Now I have to get it. picking up to…" at bounding box center [270, 88] width 172 height 70
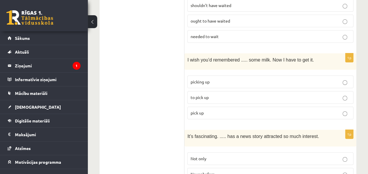
click at [210, 94] on p "to pick up" at bounding box center [269, 97] width 159 height 6
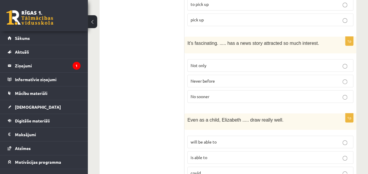
scroll to position [1234, 0]
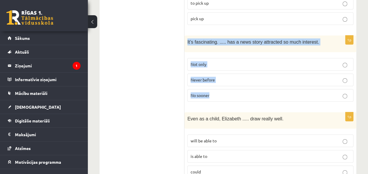
drag, startPoint x: 186, startPoint y: 19, endPoint x: 221, endPoint y: 70, distance: 62.1
click at [221, 70] on div "1p It’s fascinating. ..... has a news story attracted so much interest. Not onl…" at bounding box center [270, 70] width 172 height 70
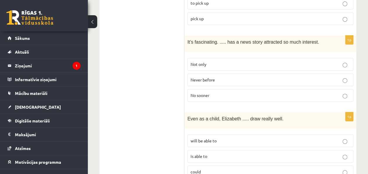
click at [215, 73] on label "Never before" at bounding box center [270, 79] width 166 height 13
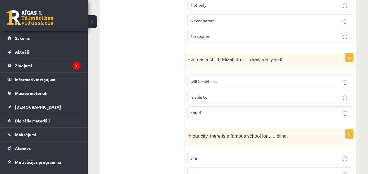
scroll to position [1294, 0]
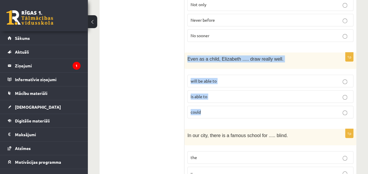
drag, startPoint x: 188, startPoint y: 35, endPoint x: 214, endPoint y: 94, distance: 64.6
click at [214, 94] on div "1p Even as a child, Elizabeth ..... draw really well. will be able to is able t…" at bounding box center [270, 87] width 172 height 70
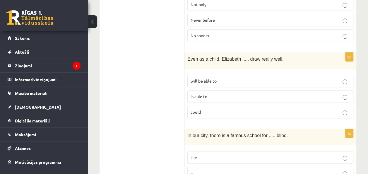
click at [205, 109] on p "could" at bounding box center [269, 112] width 159 height 6
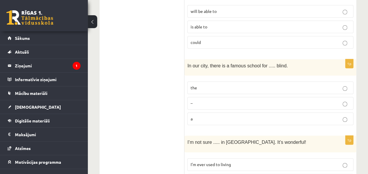
scroll to position [1364, 0]
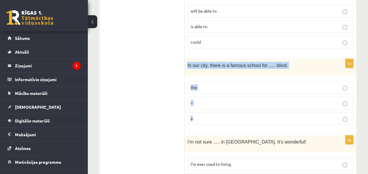
drag, startPoint x: 187, startPoint y: 39, endPoint x: 223, endPoint y: 94, distance: 65.9
click at [223, 94] on div "1p In our city, there is a famous school for ..... blind. the – a" at bounding box center [270, 94] width 172 height 70
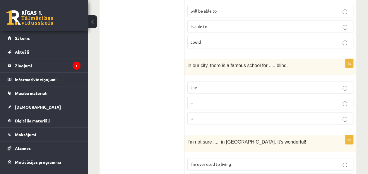
click at [223, 84] on p "the" at bounding box center [269, 87] width 159 height 6
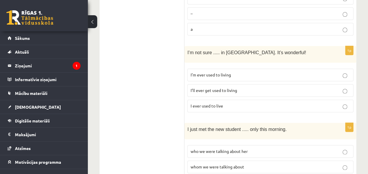
scroll to position [1454, 0]
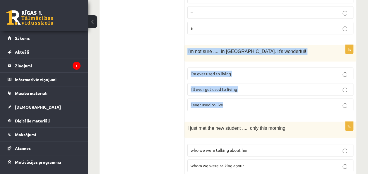
drag, startPoint x: 187, startPoint y: 23, endPoint x: 233, endPoint y: 73, distance: 68.1
click at [233, 73] on div "1p I’m not sure ..... in Paris. It’s wonderful! I’m ever used to living I’ll ev…" at bounding box center [270, 80] width 172 height 70
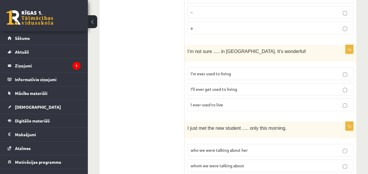
click at [218, 86] on span "I’ll ever get used to living" at bounding box center [213, 88] width 47 height 5
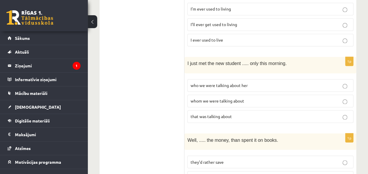
scroll to position [1519, 0]
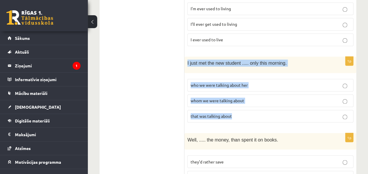
drag, startPoint x: 186, startPoint y: 37, endPoint x: 241, endPoint y: 90, distance: 75.9
click at [241, 90] on div "1p I just met the new student ..... only this morning. who we were talking abou…" at bounding box center [270, 91] width 172 height 70
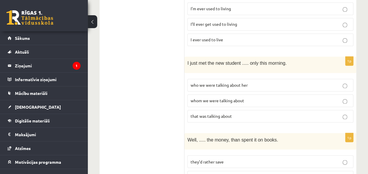
click at [218, 82] on span "who we were talking about her" at bounding box center [218, 84] width 57 height 5
click at [240, 98] on span "whom we were talking about" at bounding box center [217, 100] width 54 height 5
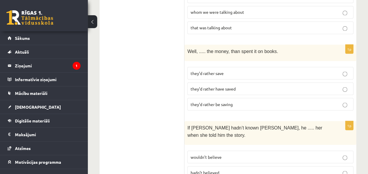
scroll to position [1614, 0]
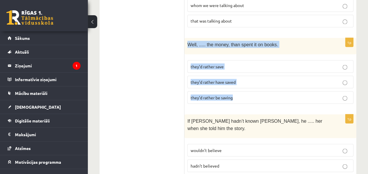
drag, startPoint x: 187, startPoint y: 16, endPoint x: 242, endPoint y: 78, distance: 82.4
click at [242, 78] on div "1p Well, ..... the money, than spent it on books. they’d rather save they’d rat…" at bounding box center [270, 73] width 172 height 70
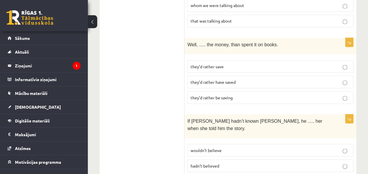
click at [221, 79] on span "they’d rather have saved" at bounding box center [212, 81] width 45 height 5
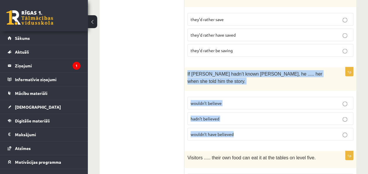
drag, startPoint x: 187, startPoint y: 41, endPoint x: 240, endPoint y: 98, distance: 78.2
click at [240, 98] on div "1p If Tom hadn’t known Mariam, he ..... her when she told him the story. wouldn…" at bounding box center [270, 106] width 172 height 78
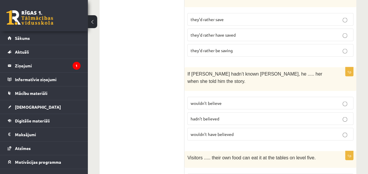
click at [211, 131] on p "wouldn’t have believed" at bounding box center [269, 134] width 159 height 6
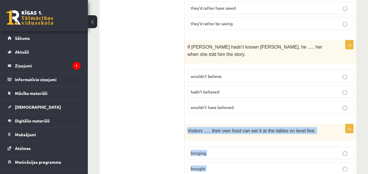
drag, startPoint x: 186, startPoint y: 93, endPoint x: 226, endPoint y: 154, distance: 73.7
click at [226, 154] on div "1p Visitors ..... their own food can eat it at the tables on level five. bringi…" at bounding box center [270, 159] width 172 height 70
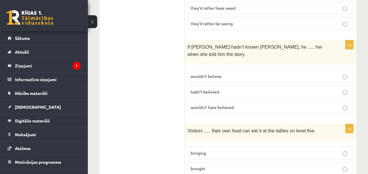
click at [210, 150] on p "bringing" at bounding box center [269, 153] width 159 height 6
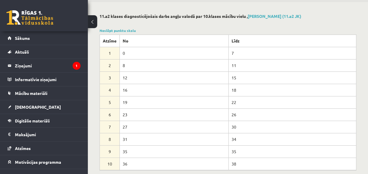
scroll to position [0, 0]
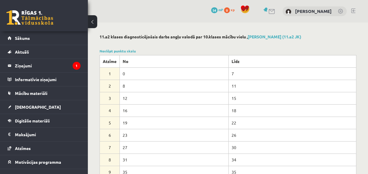
click at [202, 93] on td "12" at bounding box center [174, 98] width 109 height 12
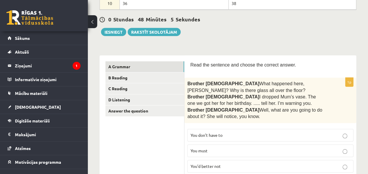
scroll to position [182, 0]
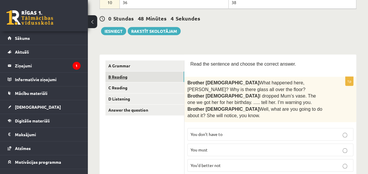
click at [168, 78] on link "B Reading" at bounding box center [144, 76] width 79 height 11
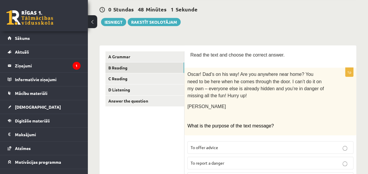
scroll to position [191, 0]
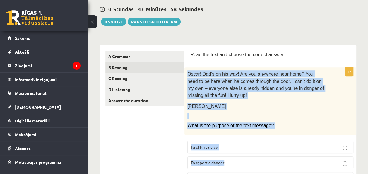
drag, startPoint x: 188, startPoint y: 70, endPoint x: 269, endPoint y: 156, distance: 117.5
click at [269, 156] on div "1p Oscar! Dad’s on his way! Are you anywhere near home? You need to be here whe…" at bounding box center [270, 128] width 172 height 122
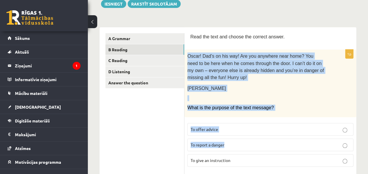
scroll to position [263, 0]
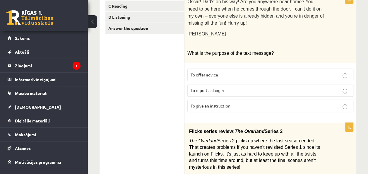
click at [238, 110] on div "1p Oscar! Dad’s on his way! Are you anywhere near home? You need to be here whe…" at bounding box center [270, 56] width 172 height 122
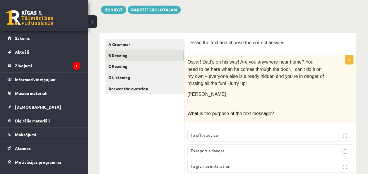
scroll to position [205, 0]
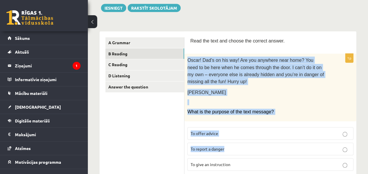
drag, startPoint x: 187, startPoint y: 56, endPoint x: 238, endPoint y: 143, distance: 101.7
click at [238, 143] on div "1p Oscar! Dad’s on his way! Are you anywhere near home? You need to be here whe…" at bounding box center [270, 115] width 172 height 122
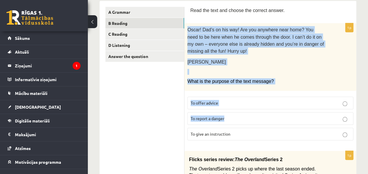
scroll to position [236, 0]
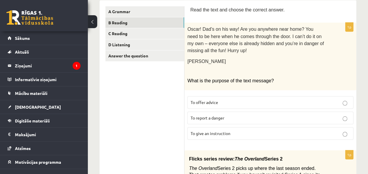
drag, startPoint x: 236, startPoint y: 130, endPoint x: 187, endPoint y: 19, distance: 120.7
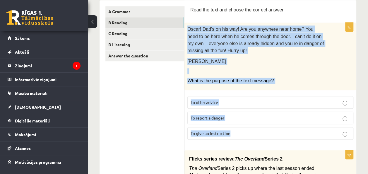
drag, startPoint x: 188, startPoint y: 27, endPoint x: 234, endPoint y: 123, distance: 106.7
click at [234, 123] on div "1p Oscar! Dad’s on his way! Are you anywhere near home? You need to be here whe…" at bounding box center [270, 84] width 172 height 122
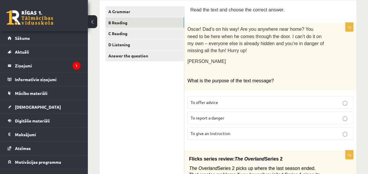
click at [213, 130] on span "To give an instruction" at bounding box center [210, 132] width 40 height 5
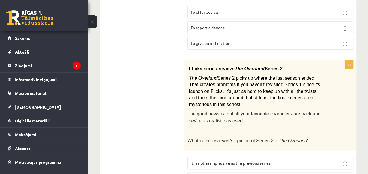
click at [240, 115] on p "The good news is that all your favourite characters are back and they’re as rea…" at bounding box center [255, 117] width 137 height 14
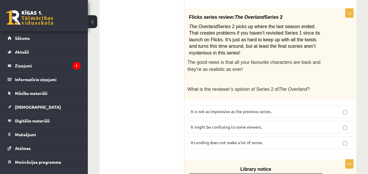
scroll to position [377, 0]
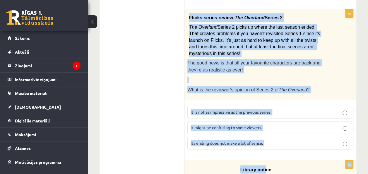
drag, startPoint x: 188, startPoint y: 11, endPoint x: 264, endPoint y: 151, distance: 160.2
drag, startPoint x: 264, startPoint y: 151, endPoint x: 258, endPoint y: 146, distance: 8.3
click at [272, 139] on label "Its ending does not make a lot of sense." at bounding box center [270, 143] width 166 height 13
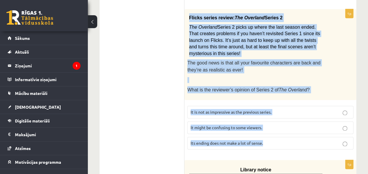
drag, startPoint x: 189, startPoint y: 10, endPoint x: 265, endPoint y: 136, distance: 148.0
click at [265, 136] on div "1p Flicks series review: The Overland Series 2 The Overland Series 2 picks up w…" at bounding box center [270, 81] width 172 height 145
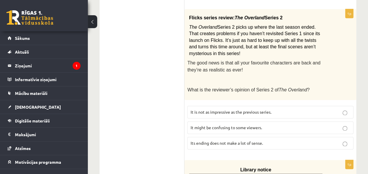
click at [235, 125] on span "It might be confusing to some viewers." at bounding box center [225, 127] width 71 height 5
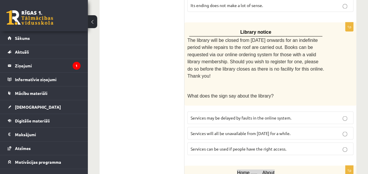
scroll to position [519, 0]
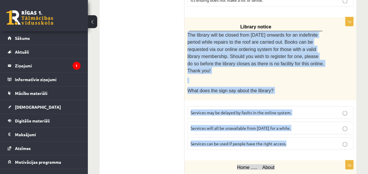
drag, startPoint x: 187, startPoint y: 25, endPoint x: 293, endPoint y: 118, distance: 141.1
click at [293, 118] on div "1p Library notice The library will be closed from Monday onwards for an indefin…" at bounding box center [270, 85] width 172 height 137
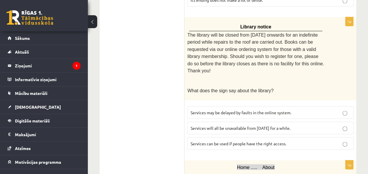
click at [154, 95] on ul "A Grammar B Reading C Reading D Listening Answer the question" at bounding box center [144, 172] width 79 height 901
click at [266, 140] on span "Services can be used if people have the right access." at bounding box center [238, 142] width 96 height 5
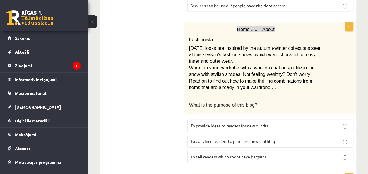
scroll to position [657, 0]
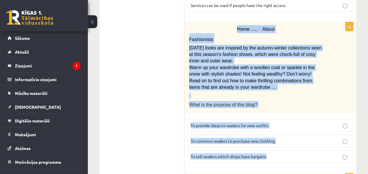
drag, startPoint x: 233, startPoint y: 10, endPoint x: 281, endPoint y: 132, distance: 130.8
click at [281, 132] on div "1p Home ..... About Fashionista Today’s looks are inspired by the autumn-winter…" at bounding box center [270, 94] width 172 height 145
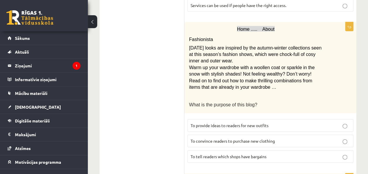
click at [163, 112] on ul "A Grammar B Reading C Reading D Listening Answer the question" at bounding box center [144, 35] width 79 height 901
click at [274, 122] on p "To provide ideas to readers for new outfits" at bounding box center [269, 125] width 159 height 6
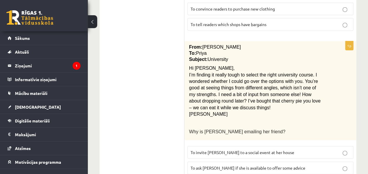
scroll to position [789, 0]
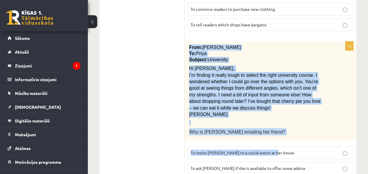
drag, startPoint x: 189, startPoint y: 26, endPoint x: 286, endPoint y: 140, distance: 149.8
click at [286, 140] on div "1p From: Emily To: Priya Subject: University Hi Priya, I’m finding it really to…" at bounding box center [270, 118] width 172 height 153
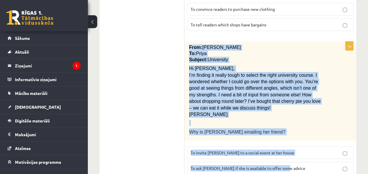
drag, startPoint x: 286, startPoint y: 140, endPoint x: 258, endPoint y: 85, distance: 61.9
click at [258, 85] on p "I’m finding it really tough to select the right university course. I wondered w…" at bounding box center [255, 91] width 133 height 39
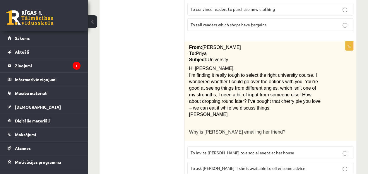
click at [188, 42] on div "From: Emily To: Priya Subject: University Hi Priya, I’m finding it really tough…" at bounding box center [270, 91] width 172 height 99
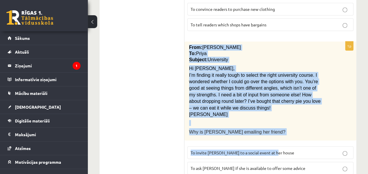
drag, startPoint x: 189, startPoint y: 26, endPoint x: 275, endPoint y: 126, distance: 132.5
click at [275, 126] on div "1p From: Emily To: Priya Subject: University Hi Priya, I’m finding it really to…" at bounding box center [270, 118] width 172 height 153
drag, startPoint x: 275, startPoint y: 126, endPoint x: 263, endPoint y: 118, distance: 14.3
click at [263, 118] on div "1p From: Emily To: Priya Subject: University Hi Priya, I’m finding it really to…" at bounding box center [270, 118] width 172 height 153
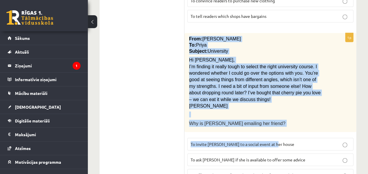
scroll to position [814, 0]
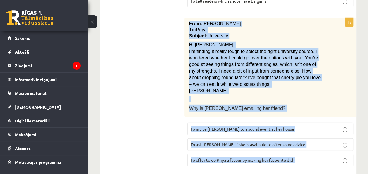
drag, startPoint x: 189, startPoint y: 2, endPoint x: 297, endPoint y: 145, distance: 179.2
click at [297, 145] on div "1p From: Emily To: Priya Subject: University Hi Priya, I’m finding it really to…" at bounding box center [270, 94] width 172 height 153
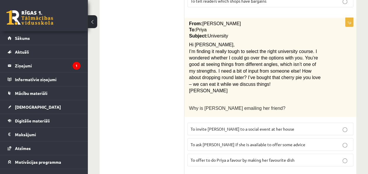
click at [311, 141] on p "To ask Priya if she is available to offer some advice" at bounding box center [269, 144] width 159 height 6
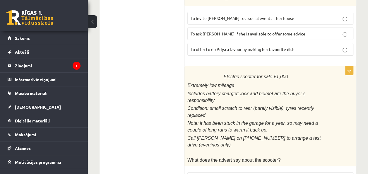
scroll to position [940, 0]
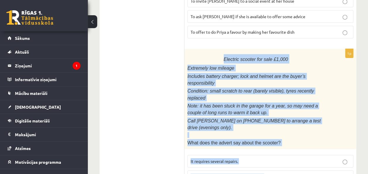
drag, startPoint x: 225, startPoint y: 36, endPoint x: 279, endPoint y: 137, distance: 115.0
click at [279, 137] on div "1p Electric scooter for sale £1,000 Extremely low mileage Includes battery char…" at bounding box center [270, 126] width 172 height 154
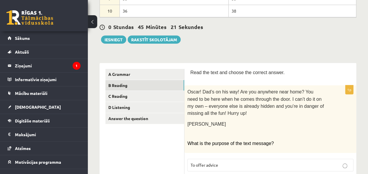
scroll to position [178, 0]
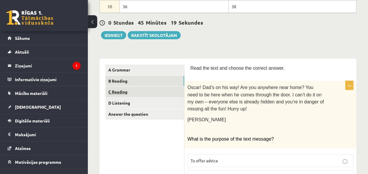
click at [124, 91] on link "C Reading" at bounding box center [144, 91] width 79 height 11
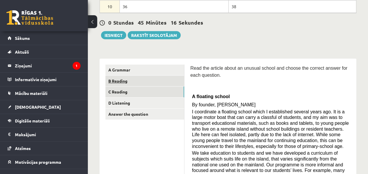
click at [128, 79] on link "B Reading" at bounding box center [144, 80] width 79 height 11
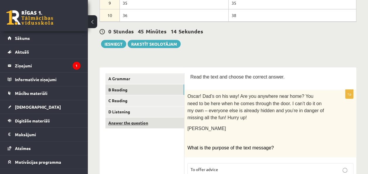
scroll to position [160, 0]
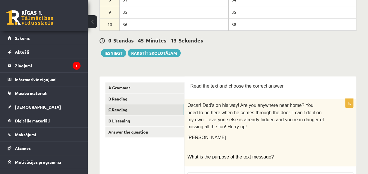
click at [123, 110] on link "C Reading" at bounding box center [144, 109] width 79 height 11
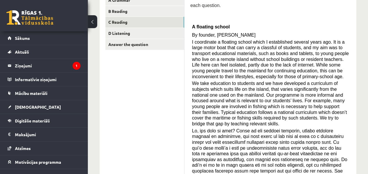
scroll to position [248, 0]
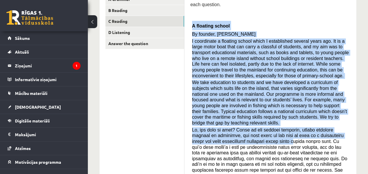
drag, startPoint x: 192, startPoint y: 23, endPoint x: 259, endPoint y: 134, distance: 129.4
click at [259, 134] on div "Read the article about an unusual school and choose the correct answer for each…" at bounding box center [270, 156] width 160 height 325
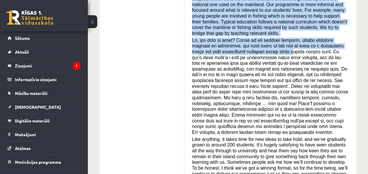
scroll to position [338, 0]
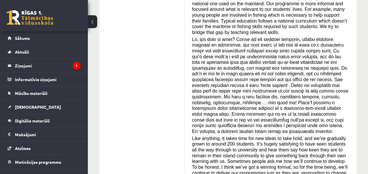
drag, startPoint x: 279, startPoint y: 77, endPoint x: 310, endPoint y: 101, distance: 40.0
drag, startPoint x: 310, startPoint y: 101, endPoint x: 133, endPoint y: 143, distance: 182.2
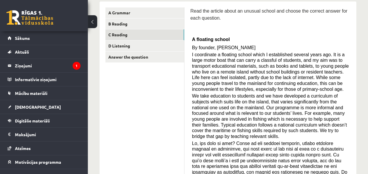
scroll to position [228, 0]
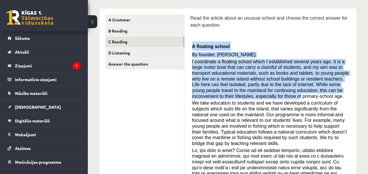
drag, startPoint x: 192, startPoint y: 43, endPoint x: 232, endPoint y: 96, distance: 65.7
click at [232, 96] on div "Read the article about an unusual school and choose the correct answer for each…" at bounding box center [270, 176] width 160 height 325
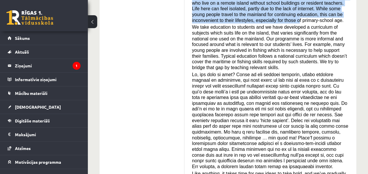
scroll to position [304, 0]
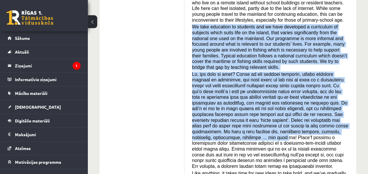
drag, startPoint x: 192, startPoint y: 26, endPoint x: 257, endPoint y: 123, distance: 116.6
click at [257, 123] on div "Read the article about an unusual school and choose the correct answer for each…" at bounding box center [270, 100] width 160 height 325
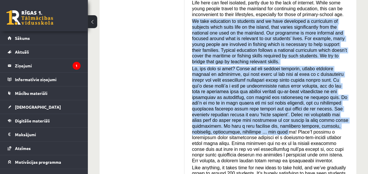
scroll to position [312, 0]
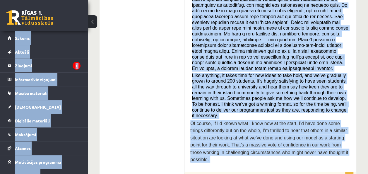
scroll to position [399, 0]
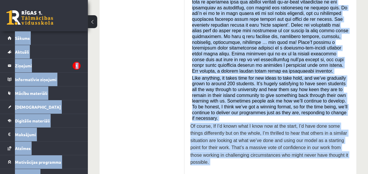
click at [272, 98] on span "Like anything, it takes time for new ideas to take hold, and we’ve gradually gr…" at bounding box center [269, 97] width 155 height 45
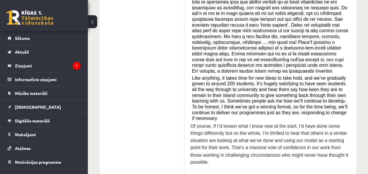
drag, startPoint x: 272, startPoint y: 98, endPoint x: 144, endPoint y: 77, distance: 129.8
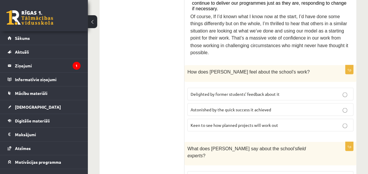
scroll to position [516, 0]
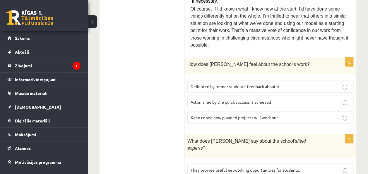
click at [265, 83] on span "Delighted by former students’ feedback about it" at bounding box center [234, 85] width 89 height 5
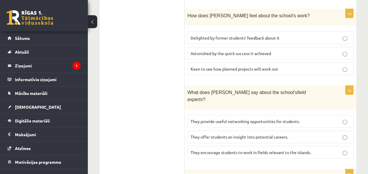
scroll to position [564, 0]
click at [329, 133] on p "They offer students an insight into potential careers." at bounding box center [269, 136] width 159 height 6
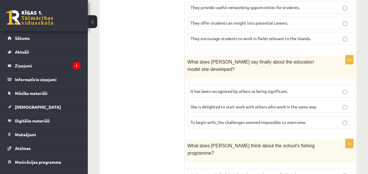
scroll to position [678, 0]
click at [333, 88] on p "It has been recognized by others as being significant." at bounding box center [269, 91] width 159 height 6
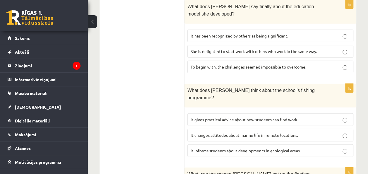
scroll to position [733, 0]
click at [275, 144] on label "It informs students about developments in ecological areas." at bounding box center [270, 150] width 166 height 13
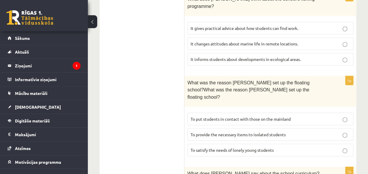
scroll to position [824, 0]
click at [312, 131] on p "To provide the necessary items to isolated students" at bounding box center [269, 134] width 159 height 6
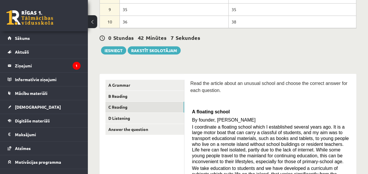
scroll to position [161, 0]
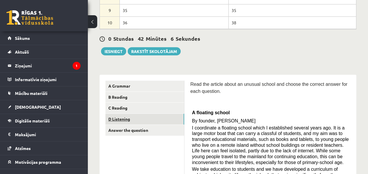
click at [120, 118] on link "D Listening" at bounding box center [144, 118] width 79 height 11
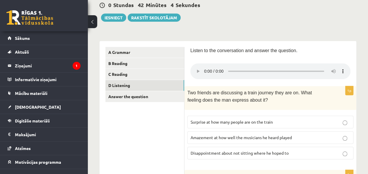
scroll to position [197, 0]
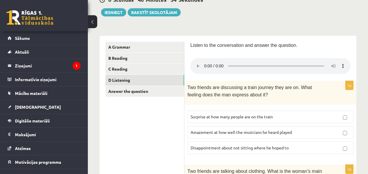
scroll to position [202, 0]
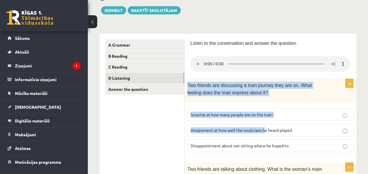
drag, startPoint x: 188, startPoint y: 83, endPoint x: 264, endPoint y: 127, distance: 88.2
click at [264, 127] on div "1p Two friends are discussing a train journey they are on. What feeling does th…" at bounding box center [270, 118] width 172 height 78
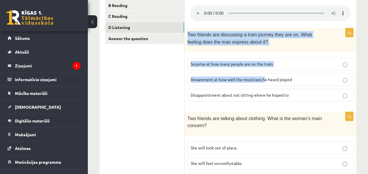
scroll to position [255, 0]
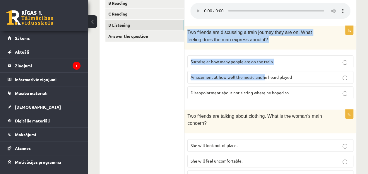
click at [270, 36] on p "Two friends are discussing a train journey they are on. What feeling does the m…" at bounding box center [255, 36] width 137 height 14
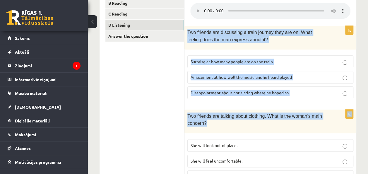
drag, startPoint x: 187, startPoint y: 29, endPoint x: 278, endPoint y: 125, distance: 132.2
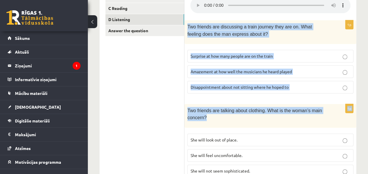
scroll to position [263, 0]
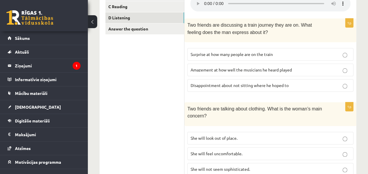
click at [293, 121] on div "1p Two friends are talking about clothing. What is the woman’s main concern? Sh…" at bounding box center [270, 141] width 172 height 78
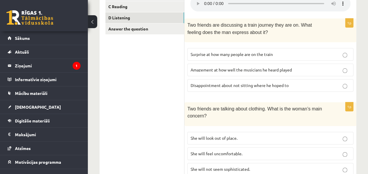
click at [260, 83] on span "Disappointment about not sitting where he hoped to" at bounding box center [239, 84] width 98 height 5
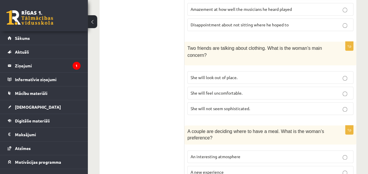
scroll to position [327, 0]
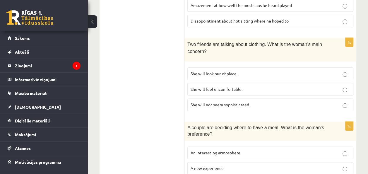
click at [256, 87] on p "She will feel uncomfortable." at bounding box center [269, 89] width 159 height 6
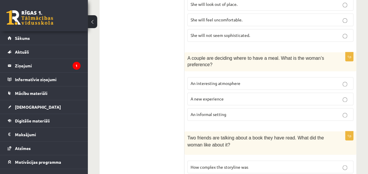
scroll to position [397, 0]
click at [235, 111] on p "An informal setting" at bounding box center [269, 114] width 159 height 6
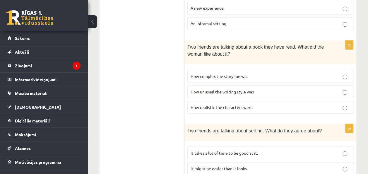
scroll to position [488, 0]
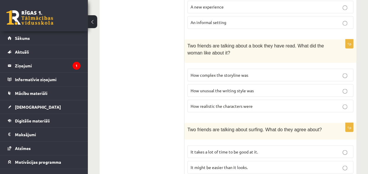
click at [251, 103] on span "How realistic the characters were" at bounding box center [221, 105] width 62 height 5
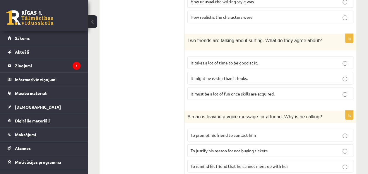
scroll to position [577, 0]
click at [272, 91] on span "It must be a lot of fun once skills are acquired." at bounding box center [232, 93] width 84 height 5
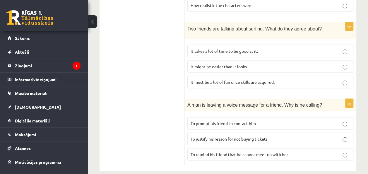
click at [277, 120] on p "To prompt his friend to contact him" at bounding box center [269, 123] width 159 height 6
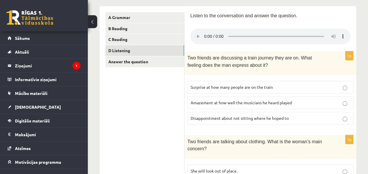
scroll to position [217, 0]
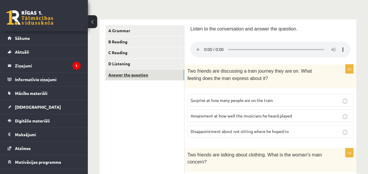
click at [124, 75] on link "Answer the question" at bounding box center [144, 74] width 79 height 11
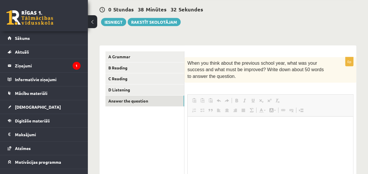
scroll to position [0, 0]
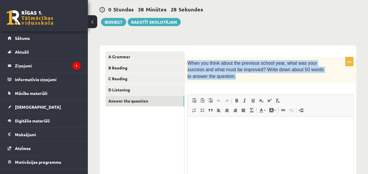
drag, startPoint x: 187, startPoint y: 62, endPoint x: 217, endPoint y: 75, distance: 32.7
click at [217, 75] on p "When you think about the previous school year, what was your success and what m…" at bounding box center [255, 70] width 137 height 20
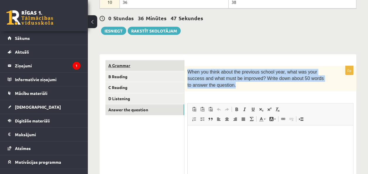
scroll to position [169, 0]
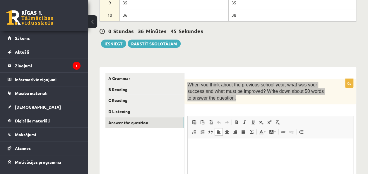
click at [209, 143] on html at bounding box center [269, 147] width 165 height 18
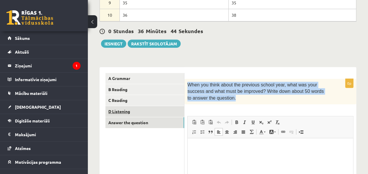
click at [129, 108] on link "D Listening" at bounding box center [144, 111] width 79 height 11
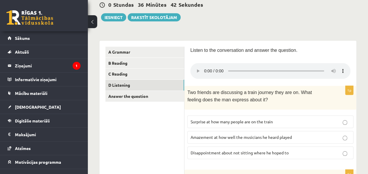
scroll to position [192, 0]
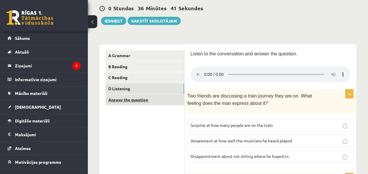
click at [149, 94] on link "Answer the question" at bounding box center [144, 99] width 79 height 11
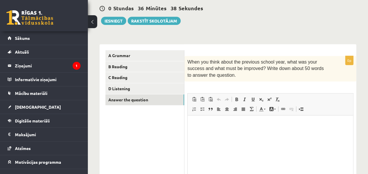
scroll to position [0, 0]
click at [144, 100] on link "Answer the question" at bounding box center [144, 99] width 79 height 11
click at [208, 133] on html at bounding box center [269, 124] width 165 height 18
drag, startPoint x: 209, startPoint y: 144, endPoint x: 196, endPoint y: 129, distance: 20.1
click at [196, 129] on html at bounding box center [269, 124] width 165 height 18
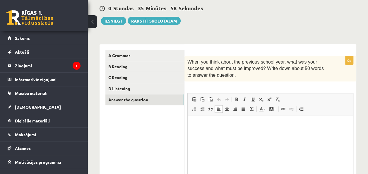
drag, startPoint x: 196, startPoint y: 129, endPoint x: 197, endPoint y: 144, distance: 14.7
click at [197, 133] on html at bounding box center [269, 124] width 165 height 18
click at [208, 117] on html at bounding box center [269, 124] width 165 height 18
drag, startPoint x: 208, startPoint y: 117, endPoint x: 199, endPoint y: 122, distance: 10.1
click at [206, 126] on span "Ielīmēt" at bounding box center [214, 125] width 16 height 8
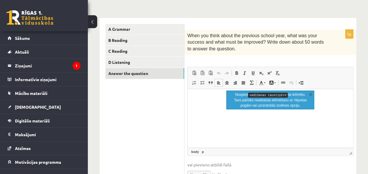
scroll to position [219, 0]
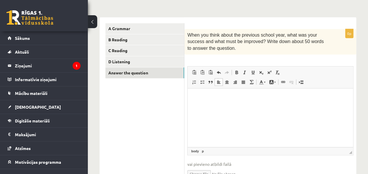
click at [200, 101] on html at bounding box center [269, 97] width 165 height 18
click at [200, 101] on html "*" at bounding box center [269, 97] width 165 height 18
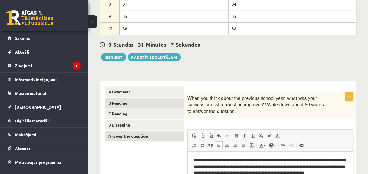
scroll to position [140, 0]
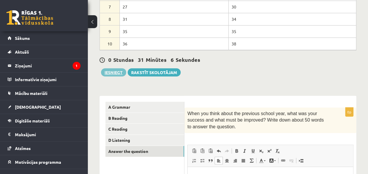
click at [114, 72] on button "Iesniegt" at bounding box center [113, 72] width 25 height 8
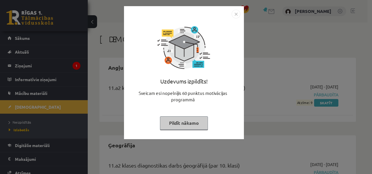
click at [195, 128] on button "Pildīt nākamo" at bounding box center [184, 122] width 48 height 13
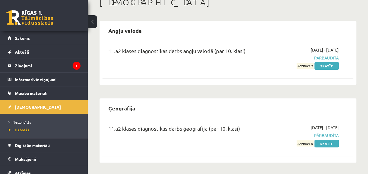
scroll to position [37, 0]
click at [334, 67] on link "Skatīt" at bounding box center [326, 66] width 24 height 8
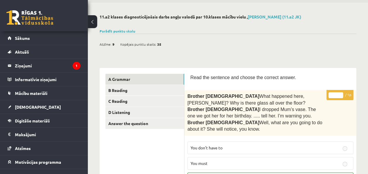
scroll to position [18, 0]
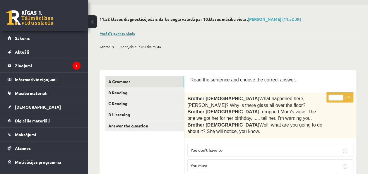
click at [120, 34] on link "Parādīt punktu skalu" at bounding box center [117, 33] width 36 height 5
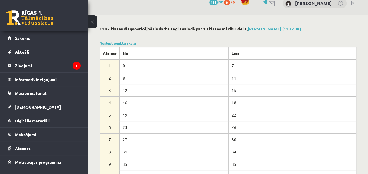
scroll to position [7, 0]
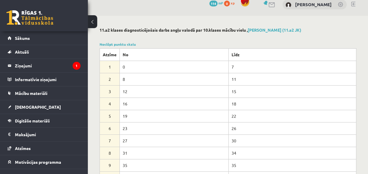
click at [197, 42] on div "Noslēpt punktu skalu Atzīme No Līdz 1 0 7 2 8 11 3 12 15 4 16 18 5 19 22 6 23 2…" at bounding box center [227, 113] width 256 height 142
click at [20, 40] on link "Sākums" at bounding box center [44, 37] width 73 height 13
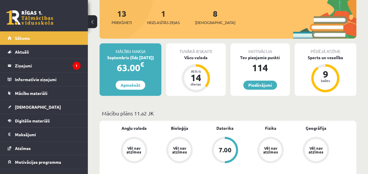
scroll to position [74, 0]
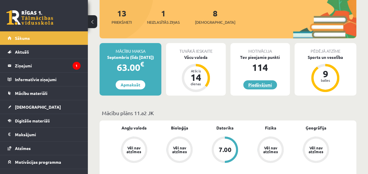
click at [266, 84] on link "Piedāvājumi" at bounding box center [260, 84] width 34 height 9
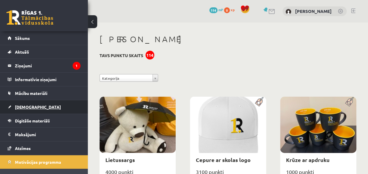
click at [31, 102] on link "[DEMOGRAPHIC_DATA]" at bounding box center [44, 106] width 73 height 13
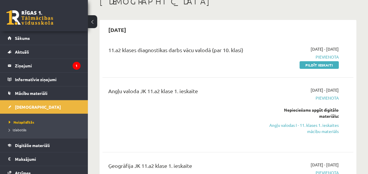
scroll to position [38, 0]
click at [19, 127] on link "Izlabotās" at bounding box center [45, 129] width 73 height 5
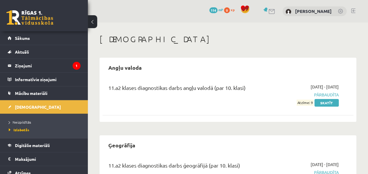
scroll to position [37, 0]
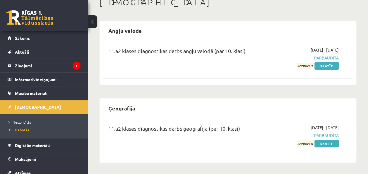
click at [26, 107] on span "[DEMOGRAPHIC_DATA]" at bounding box center [38, 106] width 46 height 5
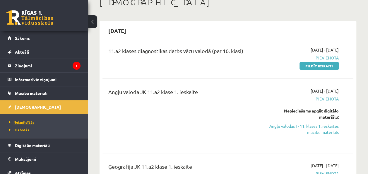
click at [29, 122] on span "Neizpildītās" at bounding box center [21, 122] width 25 height 5
click at [23, 108] on span "[DEMOGRAPHIC_DATA]" at bounding box center [38, 106] width 46 height 5
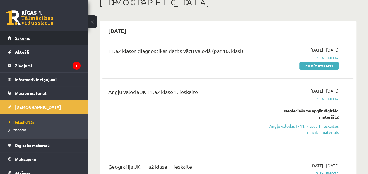
click at [20, 42] on link "Sākums" at bounding box center [44, 37] width 73 height 13
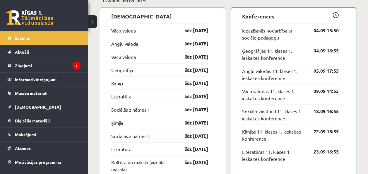
scroll to position [538, 0]
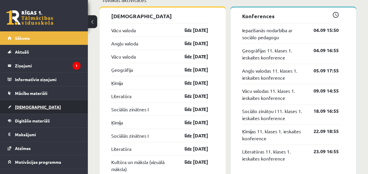
click at [26, 107] on span "[DEMOGRAPHIC_DATA]" at bounding box center [38, 106] width 46 height 5
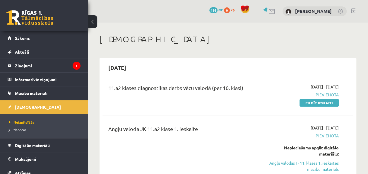
click at [329, 103] on link "Pildīt ieskaiti" at bounding box center [318, 103] width 39 height 8
click at [305, 102] on link "Pildīt ieskaiti" at bounding box center [318, 103] width 39 height 8
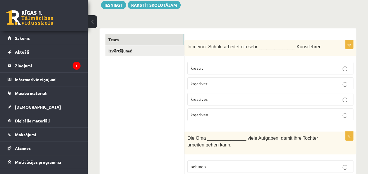
scroll to position [71, 0]
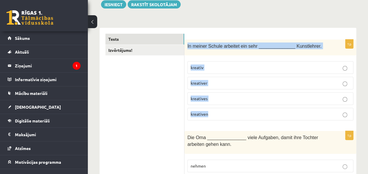
drag, startPoint x: 187, startPoint y: 44, endPoint x: 218, endPoint y: 109, distance: 71.2
click at [218, 109] on div "1p In meiner Schule arbeitet ein sehr ______________ Kunstlehrer. [GEOGRAPHIC_D…" at bounding box center [270, 82] width 172 height 86
copy div "In meiner Schule arbeitet ein sehr ______________ Kunstlehrer. kreativ kreative…"
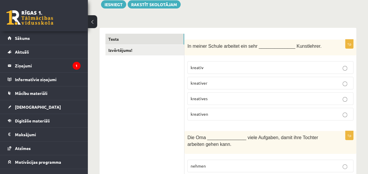
click at [202, 84] on span "kreativer" at bounding box center [198, 82] width 17 height 5
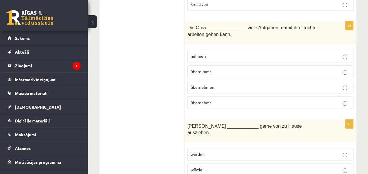
scroll to position [181, 0]
click at [189, 25] on span "Die Oma _______________ viele Aufgaben, damit ihre Tochter arbeiten gehen kann." at bounding box center [252, 31] width 130 height 12
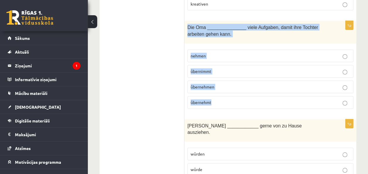
drag, startPoint x: 187, startPoint y: 25, endPoint x: 228, endPoint y: 92, distance: 79.1
click at [228, 92] on div "1p Die Oma _______________ viele Aufgaben, damit ihre Tochter arbeiten gehen ka…" at bounding box center [270, 67] width 172 height 92
copy div "Die Oma _______________ viele Aufgaben, damit ihre Tochter arbeiten gehen kann.…"
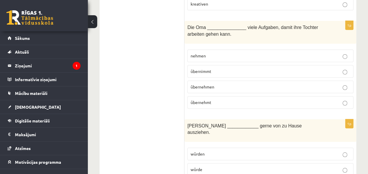
click at [226, 66] on label "übernimmt" at bounding box center [270, 71] width 166 height 13
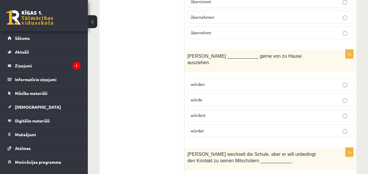
scroll to position [252, 0]
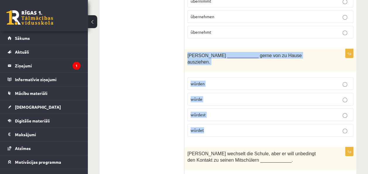
drag, startPoint x: 187, startPoint y: 53, endPoint x: 234, endPoint y: 129, distance: 89.3
click at [234, 129] on div "1p Lisa ____________ gerne von zu Hause ausziehen. würden würde würdest würdet" at bounding box center [270, 95] width 172 height 92
copy div "Lisa ____________ gerne von zu Hause ausziehen. würden würde würdest würdet"
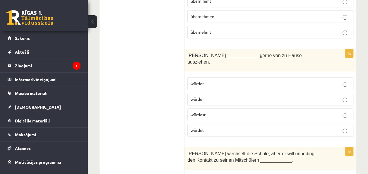
click at [208, 94] on label "würde" at bounding box center [270, 99] width 166 height 13
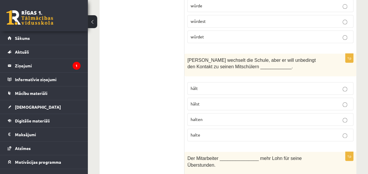
scroll to position [357, 0]
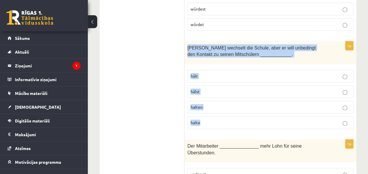
drag, startPoint x: 189, startPoint y: 40, endPoint x: 216, endPoint y: 110, distance: 74.8
click at [216, 110] on div "1p Mathias wechselt die Schule, aber er will unbedingt den Kontakt zu seinen Mi…" at bounding box center [270, 87] width 172 height 92
copy div "Mathias wechselt die Schule, aber er will unbedingt den Kontakt zu seinen Mitsc…"
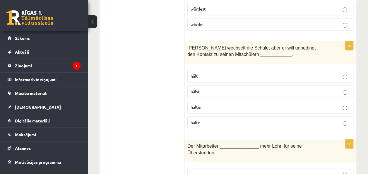
click at [204, 104] on p "halten" at bounding box center [269, 107] width 159 height 6
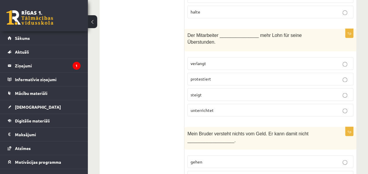
scroll to position [479, 0]
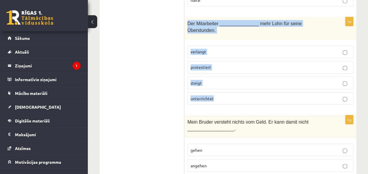
drag, startPoint x: 187, startPoint y: 13, endPoint x: 220, endPoint y: 78, distance: 73.4
click at [220, 78] on div "1p Der Mitarbeiter _______________ mehr Lohn für seine Überstunden. verlangt pr…" at bounding box center [270, 63] width 172 height 92
copy div "Der Mitarbeiter _______________ mehr Lohn für seine Überstunden. verlangt prote…"
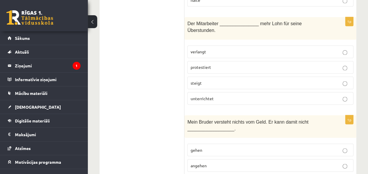
click at [216, 49] on p "verlangt" at bounding box center [269, 52] width 159 height 6
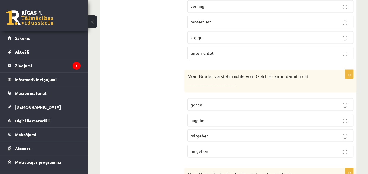
scroll to position [535, 0]
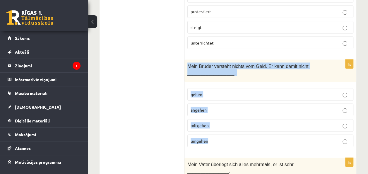
drag, startPoint x: 189, startPoint y: 49, endPoint x: 237, endPoint y: 127, distance: 91.5
click at [237, 127] on div "1p Mein Bruder versteht nichts vom Geld. Er kann damit nicht __________________…" at bounding box center [270, 105] width 172 height 92
copy div "Mein Bruder versteht nichts vom Geld. Er kann damit nicht __________________. g…"
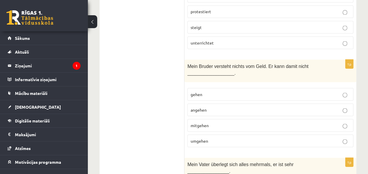
click at [208, 137] on p "umgehen" at bounding box center [269, 140] width 159 height 6
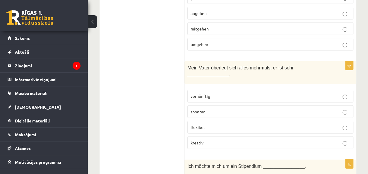
scroll to position [637, 0]
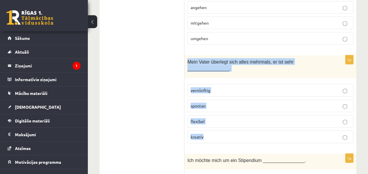
drag, startPoint x: 187, startPoint y: 43, endPoint x: 218, endPoint y: 116, distance: 79.0
click at [218, 116] on div "1p Mein Vater überlegt sich alles mehrmals, er ist sehr ________________. vernü…" at bounding box center [270, 101] width 172 height 92
copy div "Mein Vater überlegt sich alles mehrmals, er ist sehr ________________. vernünft…"
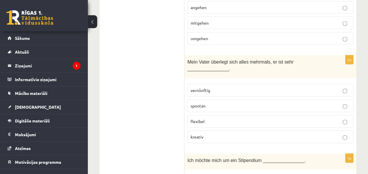
click at [214, 84] on label "vernünftig" at bounding box center [270, 90] width 166 height 13
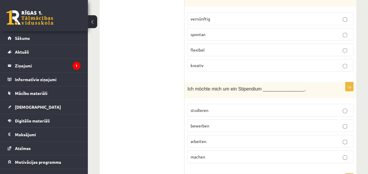
click at [190, 86] on span "Ich möchte mich um ein Stipendium ________________." at bounding box center [246, 88] width 118 height 5
drag, startPoint x: 190, startPoint y: 67, endPoint x: 132, endPoint y: 102, distance: 68.2
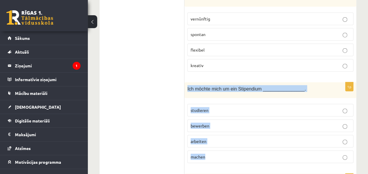
drag, startPoint x: 187, startPoint y: 69, endPoint x: 215, endPoint y: 139, distance: 75.2
click at [215, 139] on div "1p Ich möchte mich um ein Stipendium ________________. studieren bewerben arbei…" at bounding box center [270, 125] width 172 height 86
copy div "Ich möchte mich um ein Stipendium ________________. studieren bewerben arbeiten…"
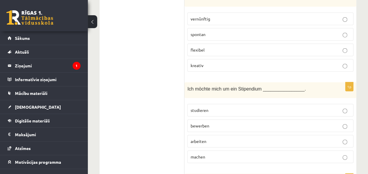
click at [195, 154] on p "machen" at bounding box center [269, 157] width 159 height 6
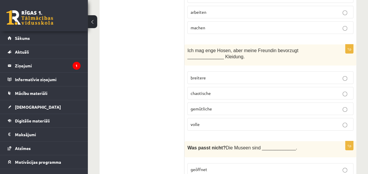
scroll to position [843, 0]
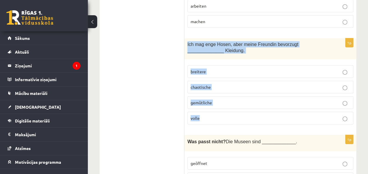
drag, startPoint x: 187, startPoint y: 22, endPoint x: 221, endPoint y: 96, distance: 81.5
click at [221, 96] on div "1p Ich mag enge Hosen, aber meine Freundin bevorzugt ______________ Kleidung. b…" at bounding box center [270, 83] width 172 height 91
copy div "Ich mag enge Hosen, aber meine Freundin bevorzugt ______________ Kleidung. brei…"
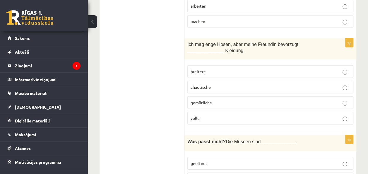
click at [209, 100] on span "gemütliche" at bounding box center [200, 102] width 21 height 5
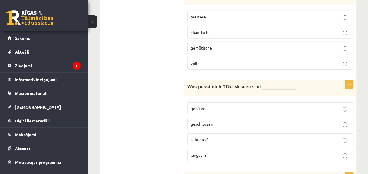
scroll to position [899, 0]
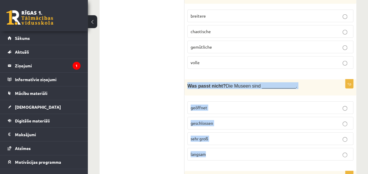
drag, startPoint x: 187, startPoint y: 64, endPoint x: 231, endPoint y: 127, distance: 77.2
click at [231, 127] on div "1p Was passt nicht? Die Museen sind _____________. geöffnet geschlossen sehr gr…" at bounding box center [270, 122] width 172 height 86
copy div "Was passt nicht? Die Museen sind _____________. geöffnet geschlossen sehr groß …"
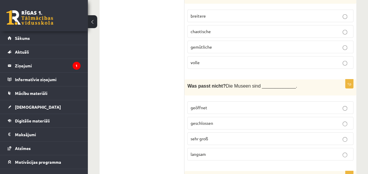
click at [192, 151] on p "langsam" at bounding box center [269, 154] width 159 height 6
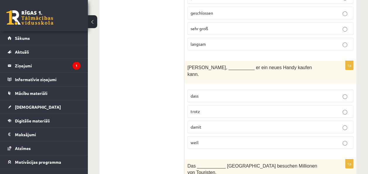
scroll to position [1005, 0]
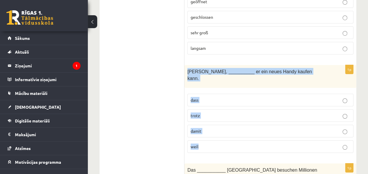
drag, startPoint x: 186, startPoint y: 47, endPoint x: 232, endPoint y: 113, distance: 80.6
click at [232, 113] on div "1p Paul jobbt, __________ er ein neues Handy kaufen kann. dass trotz damit weil" at bounding box center [270, 111] width 172 height 92
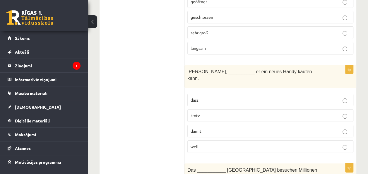
click at [198, 128] on span "damit" at bounding box center [195, 130] width 11 height 5
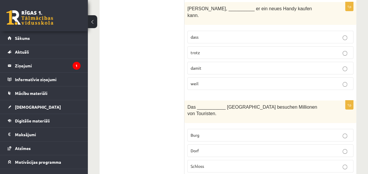
scroll to position [1079, 0]
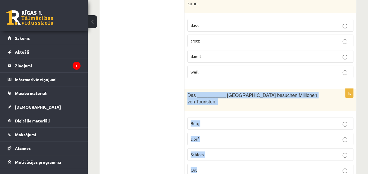
drag, startPoint x: 187, startPoint y: 64, endPoint x: 215, endPoint y: 140, distance: 81.5
click at [215, 140] on div "1p Das ___________ Neuschwannstein besuchen Millionen von Touristen. Burg Dorf …" at bounding box center [270, 135] width 172 height 92
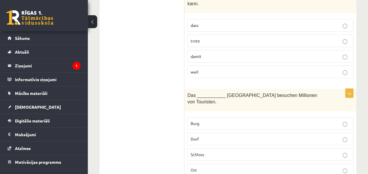
click at [217, 151] on p "Schloss" at bounding box center [269, 154] width 159 height 6
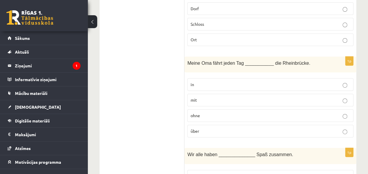
scroll to position [1210, 0]
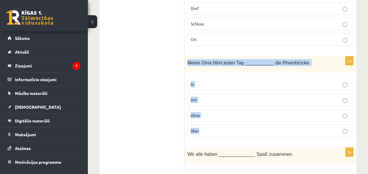
drag, startPoint x: 187, startPoint y: 25, endPoint x: 213, endPoint y: 94, distance: 73.2
click at [213, 94] on div "1p Meine Oma fährt jeden Tag ___________ die Rheinbrücke. in mit ohne über" at bounding box center [270, 99] width 172 height 86
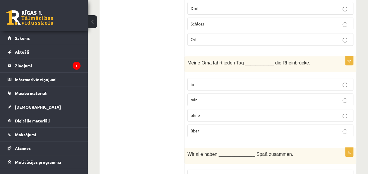
click at [202, 128] on p "über" at bounding box center [269, 131] width 159 height 6
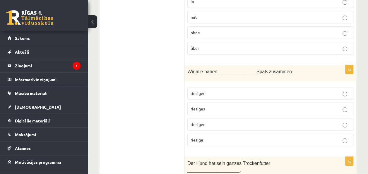
scroll to position [1309, 0]
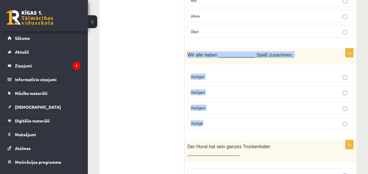
drag, startPoint x: 186, startPoint y: 15, endPoint x: 216, endPoint y: 86, distance: 77.3
click at [216, 86] on div "1p Wir alle haben ______________ Spaß zusammen. riesiger riesiges riesigen ries…" at bounding box center [270, 91] width 172 height 86
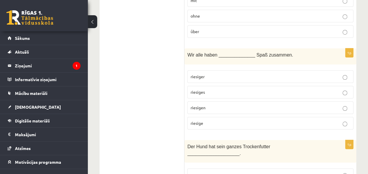
click at [223, 104] on p "riesigen" at bounding box center [269, 107] width 159 height 6
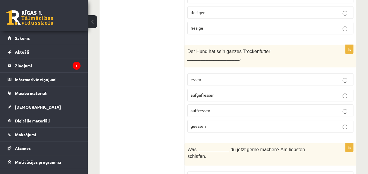
scroll to position [1404, 0]
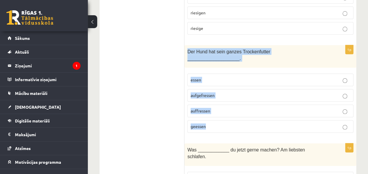
drag, startPoint x: 187, startPoint y: 13, endPoint x: 222, endPoint y: 72, distance: 68.8
click at [222, 72] on div "1p Der Hund hat sein ganzes Trockenfutter ____________________. essen aufgefres…" at bounding box center [270, 91] width 172 height 92
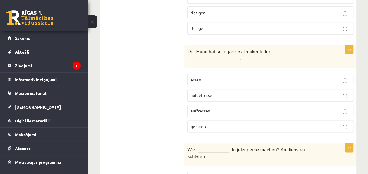
click at [162, 128] on ul "Tests Izvērtējums!" at bounding box center [144, 88] width 79 height 2775
click at [224, 92] on p "aufgefressen" at bounding box center [269, 95] width 159 height 6
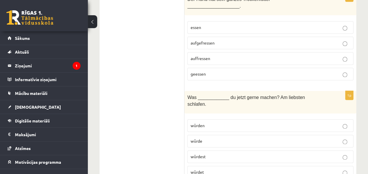
scroll to position [1457, 0]
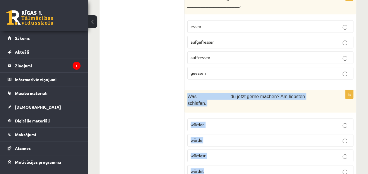
drag, startPoint x: 187, startPoint y: 47, endPoint x: 229, endPoint y: 119, distance: 83.7
click at [229, 119] on div "1p Was ____________ du jetzt gerne machen? Am liebsten schlafen. würden würde w…" at bounding box center [270, 136] width 172 height 92
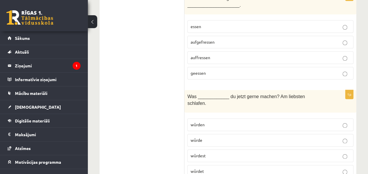
click at [159, 130] on ul "Tests Izvērtējums!" at bounding box center [144, 35] width 79 height 2775
click at [209, 152] on p "würdest" at bounding box center [269, 155] width 159 height 6
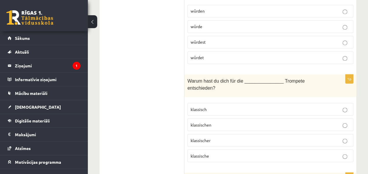
scroll to position [1570, 0]
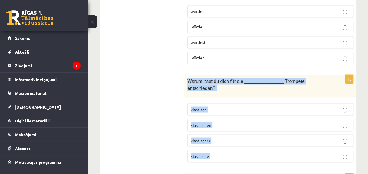
drag, startPoint x: 187, startPoint y: 25, endPoint x: 239, endPoint y: 141, distance: 126.6
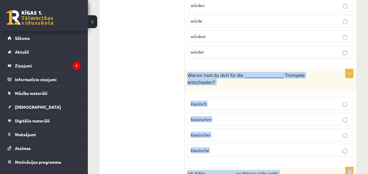
scroll to position [1573, 0]
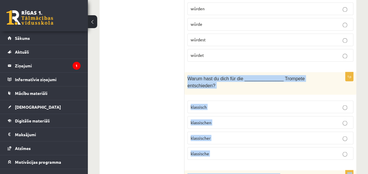
click at [280, 101] on div "1p Warum hast du dich für die _______________ Trompete entschieden? klassisch k…" at bounding box center [270, 118] width 172 height 92
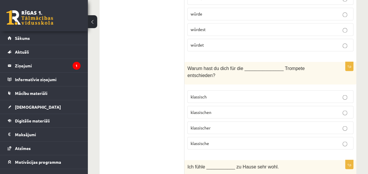
scroll to position [1583, 0]
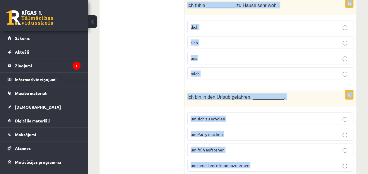
drag, startPoint x: 186, startPoint y: 12, endPoint x: 237, endPoint y: 185, distance: 180.5
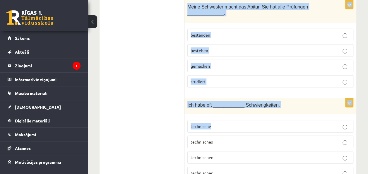
scroll to position [1924, 0]
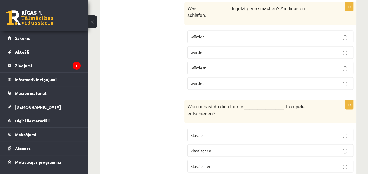
scroll to position [1545, 0]
click at [219, 162] on p "klassischer" at bounding box center [269, 165] width 159 height 6
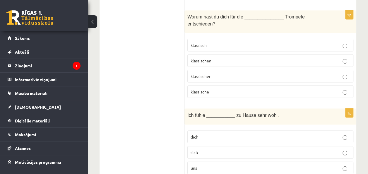
scroll to position [1636, 0]
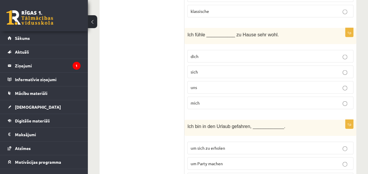
scroll to position [1715, 0]
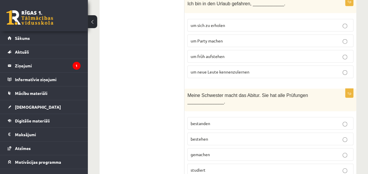
scroll to position [1838, 0]
click at [233, 135] on p "bestehen" at bounding box center [269, 138] width 159 height 6
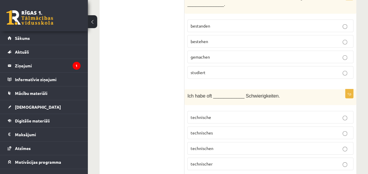
scroll to position [1935, 0]
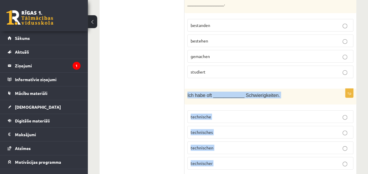
drag, startPoint x: 187, startPoint y: 30, endPoint x: 233, endPoint y: 137, distance: 116.5
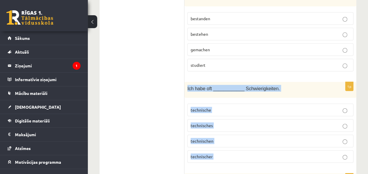
scroll to position [1947, 0]
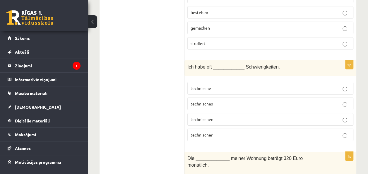
scroll to position [1964, 0]
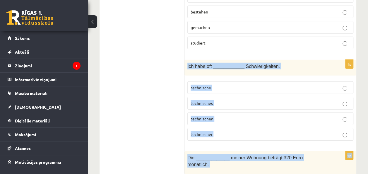
drag, startPoint x: 187, startPoint y: 4, endPoint x: 261, endPoint y: 171, distance: 182.8
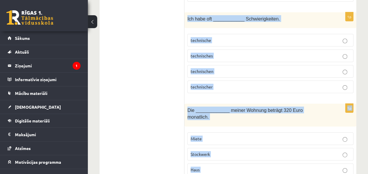
scroll to position [2018, 0]
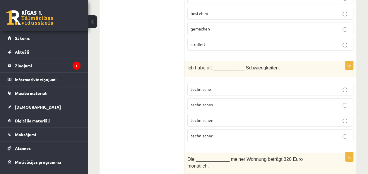
scroll to position [1963, 0]
click at [249, 82] on label "technische" at bounding box center [270, 88] width 166 height 13
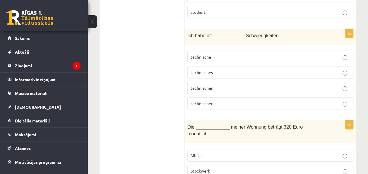
scroll to position [1995, 0]
click at [204, 152] on p "Miete" at bounding box center [269, 155] width 159 height 6
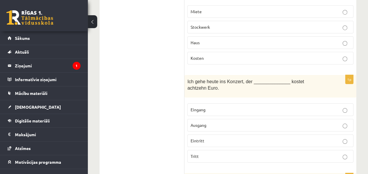
scroll to position [2139, 0]
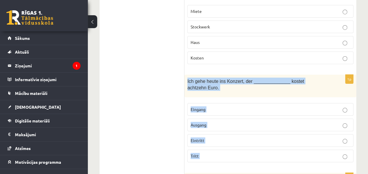
drag, startPoint x: 188, startPoint y: 8, endPoint x: 274, endPoint y: 164, distance: 177.7
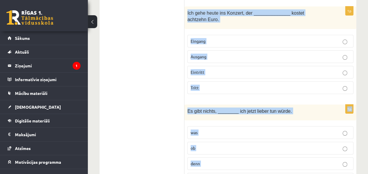
scroll to position [2207, 0]
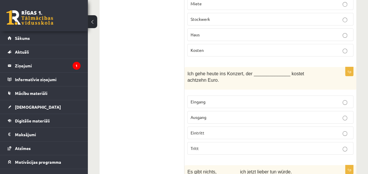
scroll to position [2144, 0]
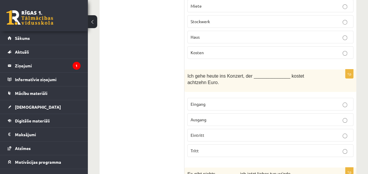
click at [211, 132] on p "Eintritt" at bounding box center [269, 135] width 159 height 6
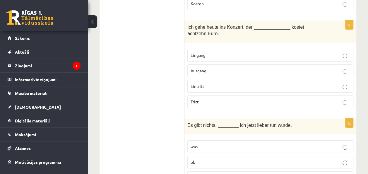
scroll to position [2193, 0]
click at [233, 143] on p "was" at bounding box center [269, 146] width 159 height 6
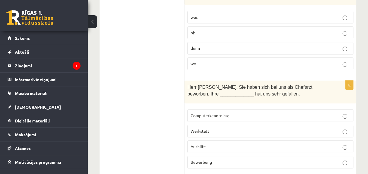
scroll to position [2323, 0]
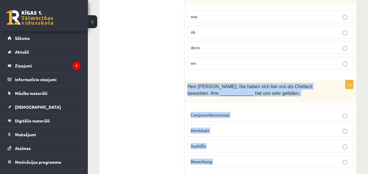
drag, startPoint x: 186, startPoint y: 5, endPoint x: 248, endPoint y: 153, distance: 160.0
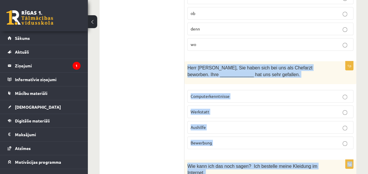
scroll to position [2349, 0]
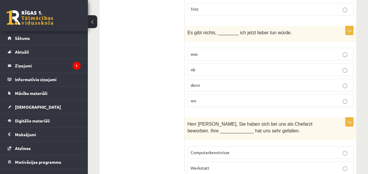
scroll to position [2286, 0]
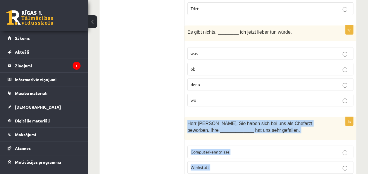
drag, startPoint x: 185, startPoint y: 40, endPoint x: 224, endPoint y: 125, distance: 93.3
click at [224, 125] on div "1p Herr Braun, Sie haben sich bei uns als Chefarzt beworben. Ihre _____________…" at bounding box center [270, 163] width 172 height 92
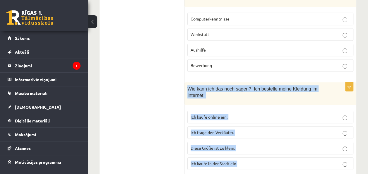
drag, startPoint x: 187, startPoint y: 11, endPoint x: 245, endPoint y: 75, distance: 87.4
click at [245, 82] on div "1p Wie kann ich das noch sagen? Ich bestelle meine Kleidung im Internet. Ich ka…" at bounding box center [270, 128] width 172 height 92
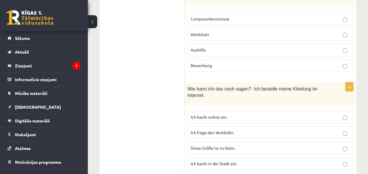
click at [229, 111] on label "Ich kaufe online ein." at bounding box center [270, 117] width 166 height 13
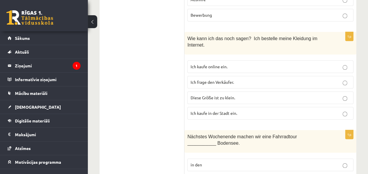
scroll to position [2470, 0]
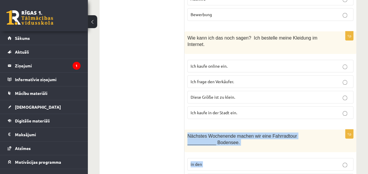
drag, startPoint x: 187, startPoint y: 48, endPoint x: 235, endPoint y: 119, distance: 86.0
click at [235, 129] on div "1p Nächstes Wochenende machen wir eine Fahrradtour ___________ Bodensee. in den…" at bounding box center [270, 175] width 172 height 92
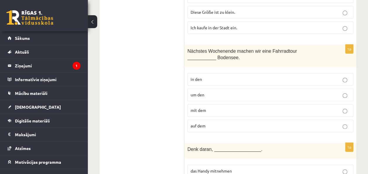
scroll to position [2561, 0]
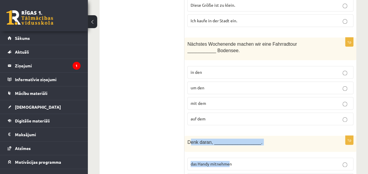
drag, startPoint x: 189, startPoint y: 52, endPoint x: 229, endPoint y: 74, distance: 45.5
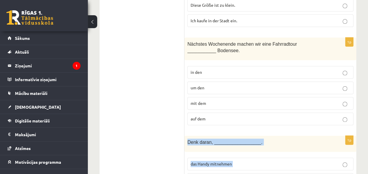
drag, startPoint x: 186, startPoint y: 52, endPoint x: 229, endPoint y: 117, distance: 77.5
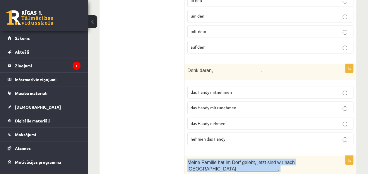
drag, startPoint x: 187, startPoint y: 72, endPoint x: 224, endPoint y: 147, distance: 83.3
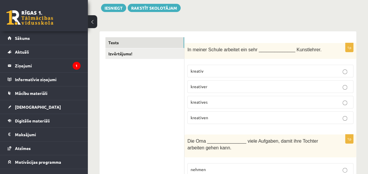
scroll to position [0, 0]
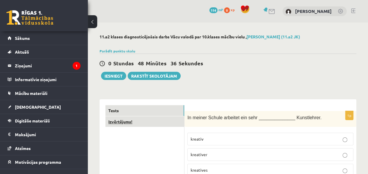
click at [126, 120] on link "Izvērtējums!" at bounding box center [144, 121] width 79 height 11
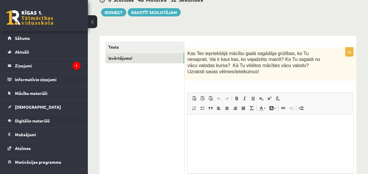
scroll to position [64, 0]
click at [211, 132] on html at bounding box center [269, 123] width 165 height 18
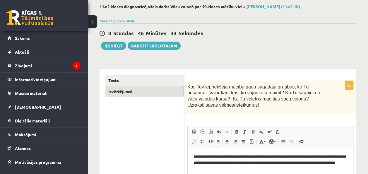
scroll to position [30, 0]
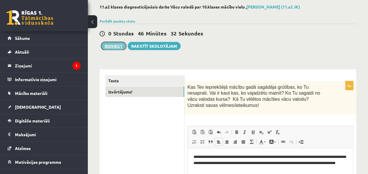
click at [116, 45] on button "Iesniegt" at bounding box center [113, 46] width 25 height 8
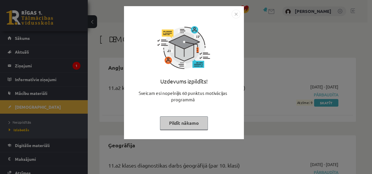
click at [190, 125] on button "Pildīt nākamo" at bounding box center [184, 122] width 48 height 13
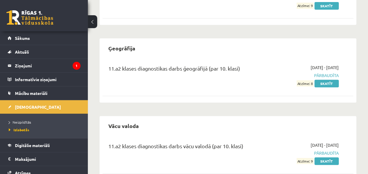
scroll to position [114, 0]
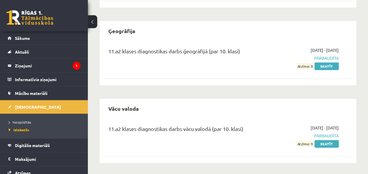
click at [330, 147] on div "11.a2 klases diagnostikas darbs vācu valodā (par 10. klasi) [DATE] - [DATE] Pār…" at bounding box center [227, 136] width 251 height 34
click at [330, 146] on div "11.a2 klases diagnostikas darbs vācu valodā (par 10. klasi) [DATE] - [DATE] Pār…" at bounding box center [227, 136] width 251 height 34
click at [330, 144] on link "Skatīt" at bounding box center [326, 144] width 24 height 8
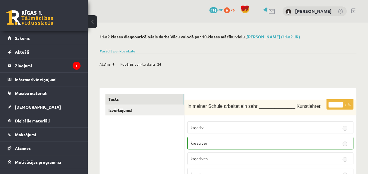
click at [126, 50] on link "Parādīt punktu skalu" at bounding box center [117, 51] width 36 height 5
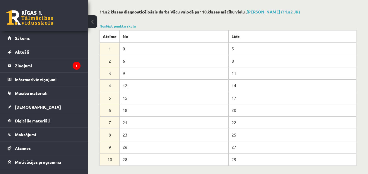
scroll to position [25, 0]
click at [31, 39] on link "Sākums" at bounding box center [44, 37] width 73 height 13
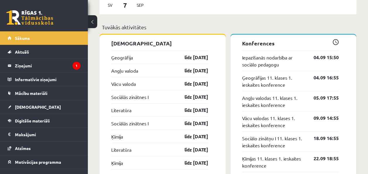
scroll to position [511, 0]
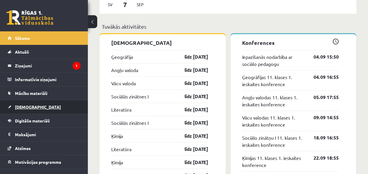
click at [23, 105] on span "[DEMOGRAPHIC_DATA]" at bounding box center [38, 106] width 46 height 5
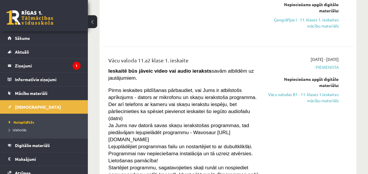
scroll to position [177, 0]
click at [303, 97] on link "Vācu valodas B1 - 11. klases 1.ieskaites mācību materiāls" at bounding box center [303, 97] width 71 height 12
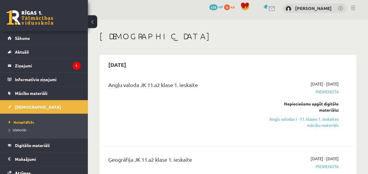
scroll to position [0, 0]
